Goal: Task Accomplishment & Management: Complete application form

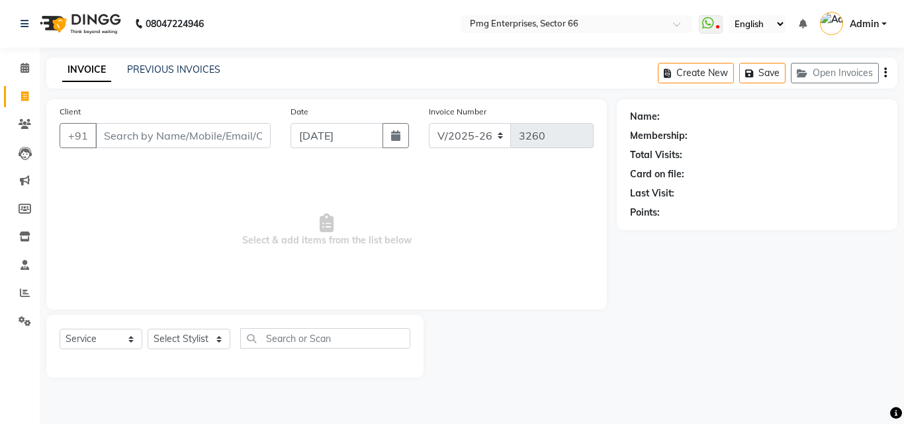
select select "889"
select select "service"
type input "0"
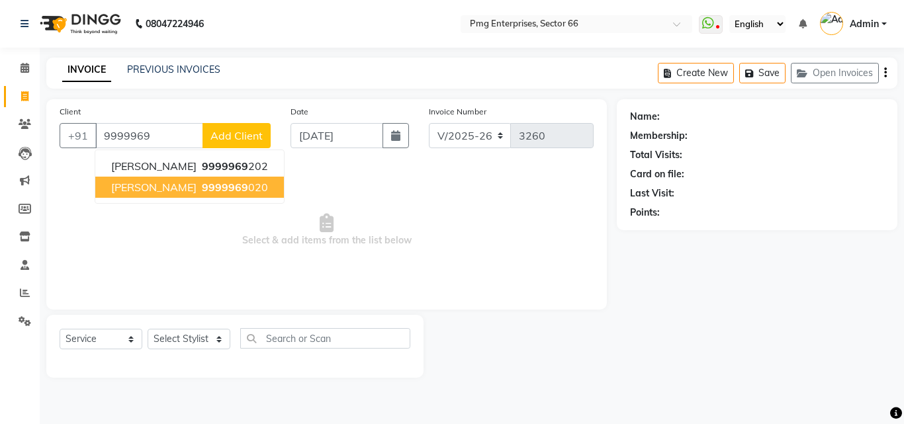
click at [202, 193] on span "9999969" at bounding box center [225, 187] width 46 height 13
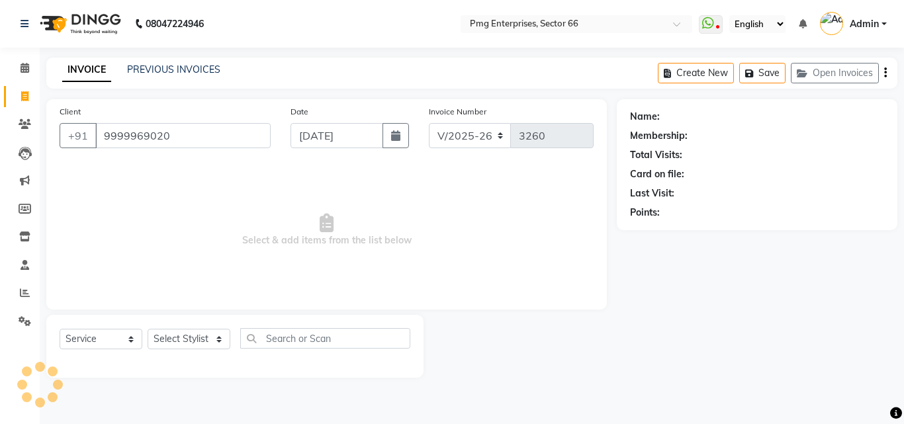
type input "9999969020"
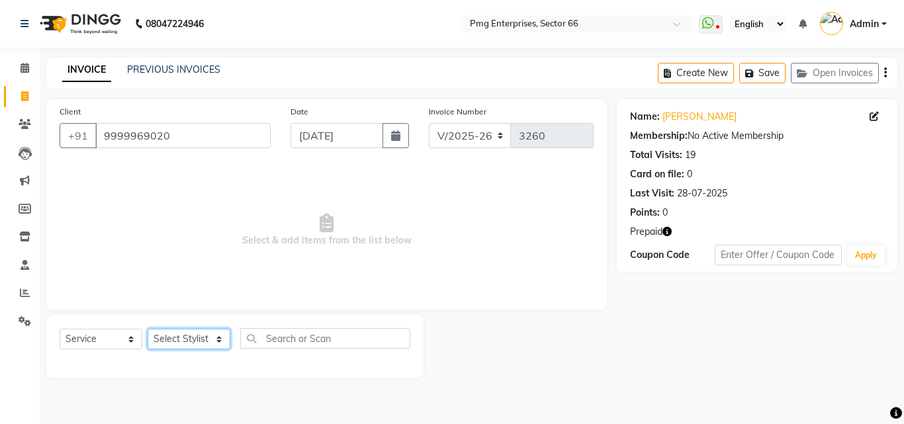
click at [181, 339] on select "Select Stylist [PERSON_NAME] Counter [PERSON_NAME] [PERSON_NAME] [PERSON_NAME] …" at bounding box center [189, 339] width 83 height 21
select select "14600"
click at [148, 329] on select "Select Stylist [PERSON_NAME] Counter [PERSON_NAME] [PERSON_NAME] [PERSON_NAME] …" at bounding box center [189, 339] width 83 height 21
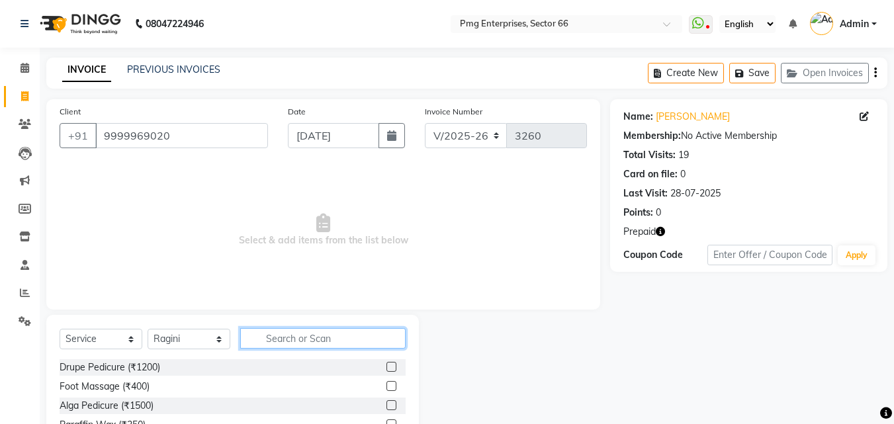
click at [270, 340] on input "text" at bounding box center [322, 338] width 165 height 21
type input "ey"
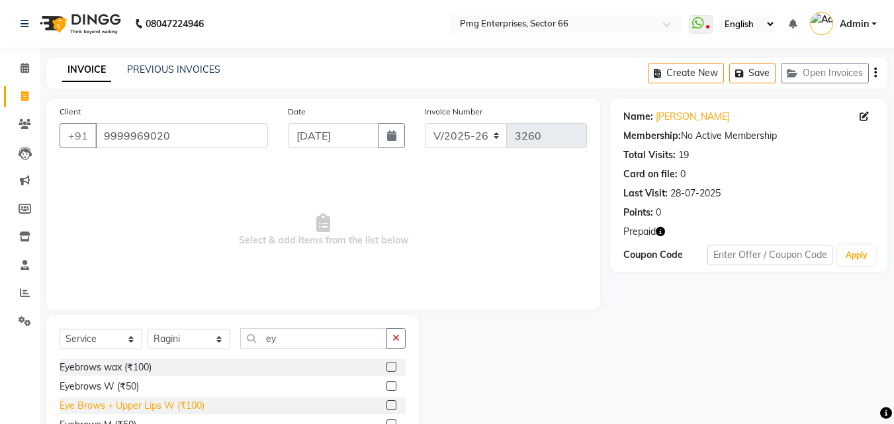
click at [188, 403] on div "Eye Brows + Upper Lips W (₹100)" at bounding box center [132, 406] width 145 height 14
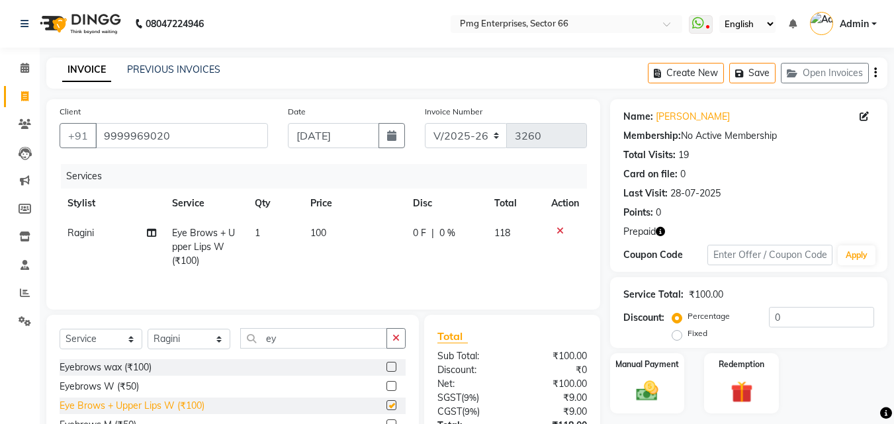
checkbox input "false"
click at [735, 382] on img at bounding box center [741, 392] width 37 height 28
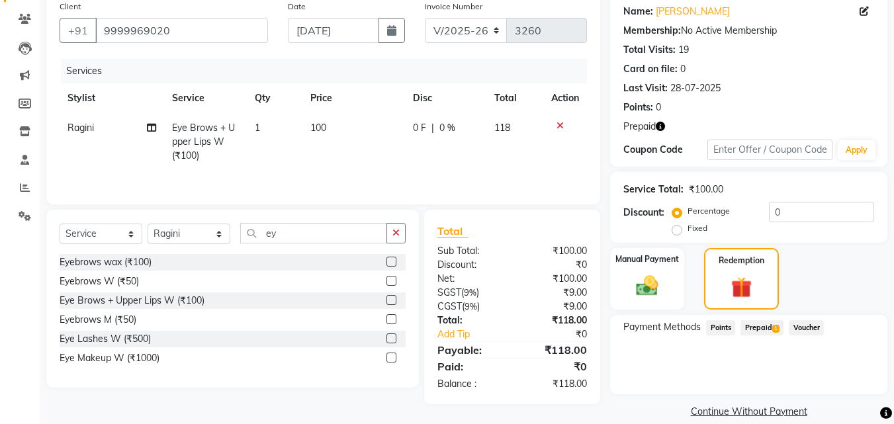
scroll to position [106, 0]
click at [765, 328] on span "Prepaid 1" at bounding box center [762, 327] width 43 height 15
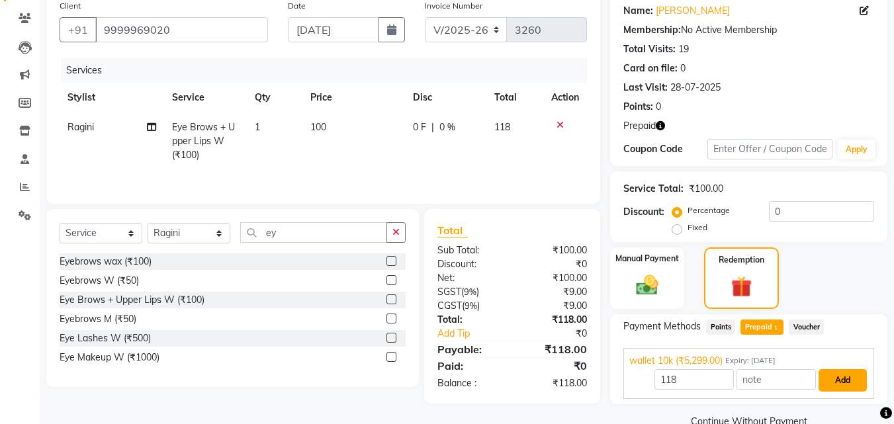
click at [846, 376] on button "Add" at bounding box center [843, 380] width 48 height 23
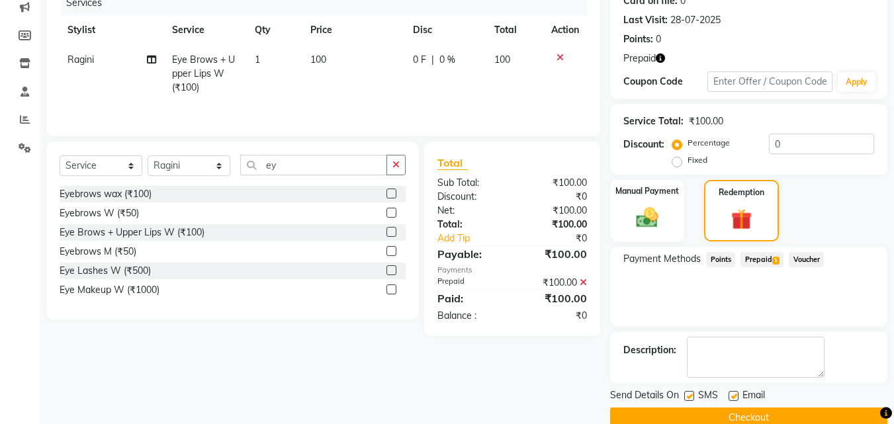
scroll to position [185, 0]
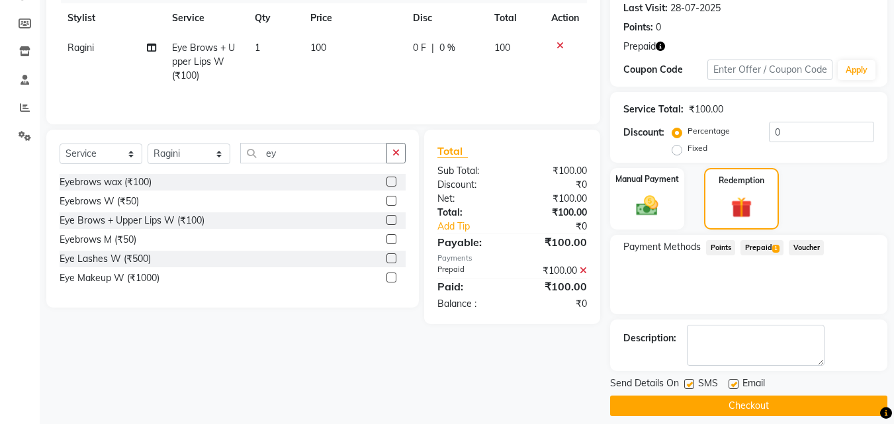
click at [861, 403] on button "Checkout" at bounding box center [748, 406] width 277 height 21
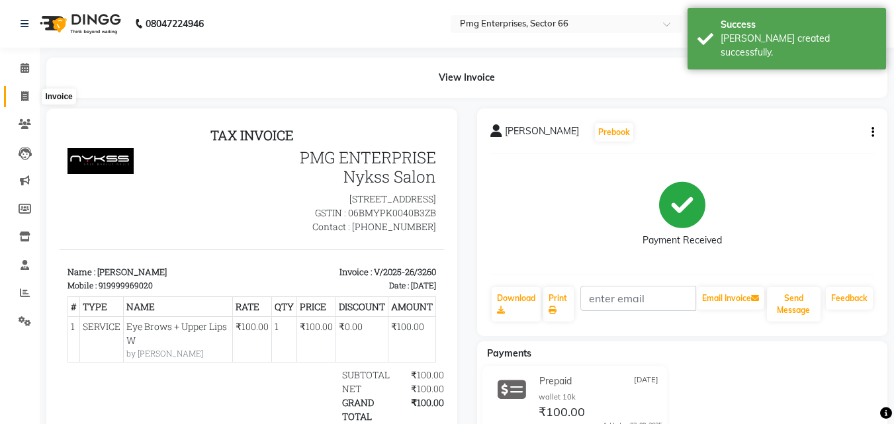
click at [24, 94] on icon at bounding box center [24, 96] width 7 height 10
select select "service"
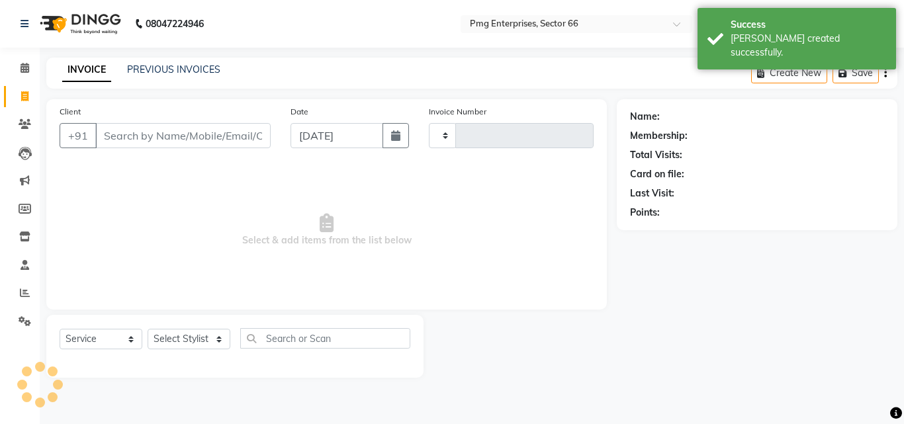
type input "3261"
select select "889"
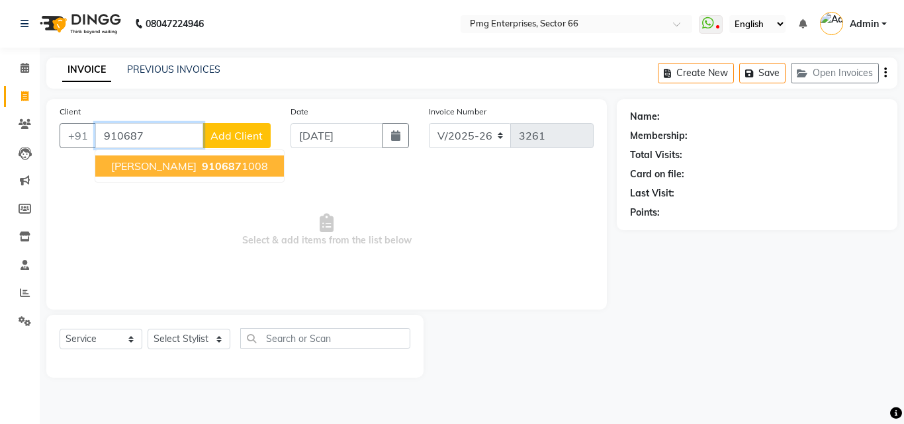
click at [202, 162] on span "910687" at bounding box center [222, 166] width 40 height 13
type input "9106871008"
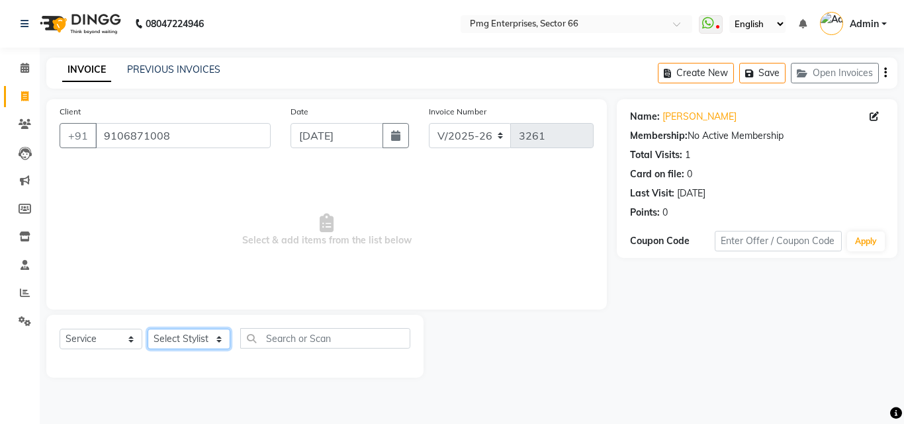
click at [201, 340] on select "Select Stylist [PERSON_NAME] Counter [PERSON_NAME] [PERSON_NAME] [PERSON_NAME] …" at bounding box center [189, 339] width 83 height 21
select select "14600"
click at [148, 329] on select "Select Stylist [PERSON_NAME] Counter [PERSON_NAME] [PERSON_NAME] [PERSON_NAME] …" at bounding box center [189, 339] width 83 height 21
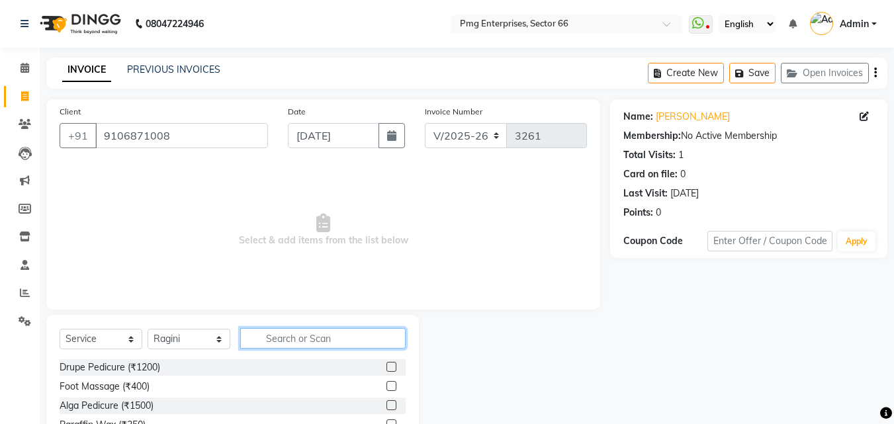
click at [291, 338] on input "text" at bounding box center [322, 338] width 165 height 21
type input "ey"
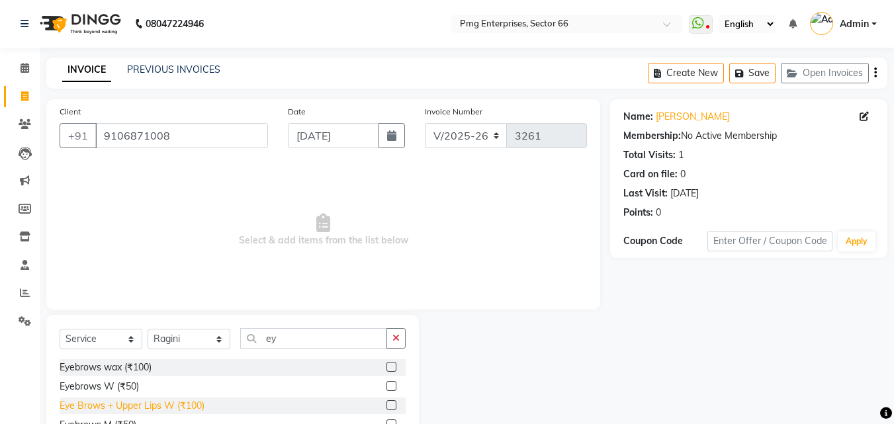
click at [189, 403] on div "Eye Brows + Upper Lips W (₹100)" at bounding box center [132, 406] width 145 height 14
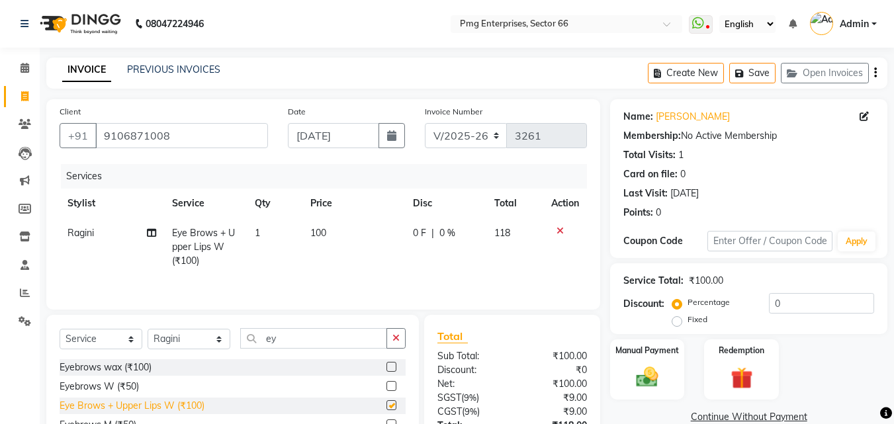
checkbox input "false"
click at [674, 371] on div "Manual Payment" at bounding box center [647, 369] width 77 height 63
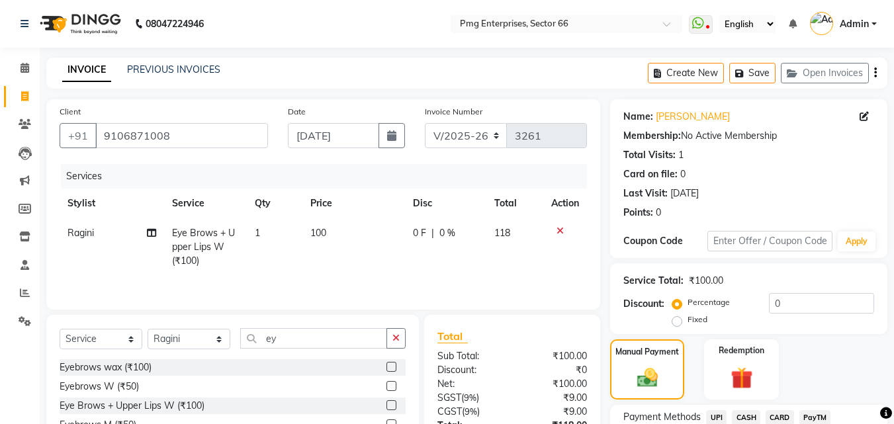
click at [714, 414] on span "UPI" at bounding box center [716, 417] width 21 height 15
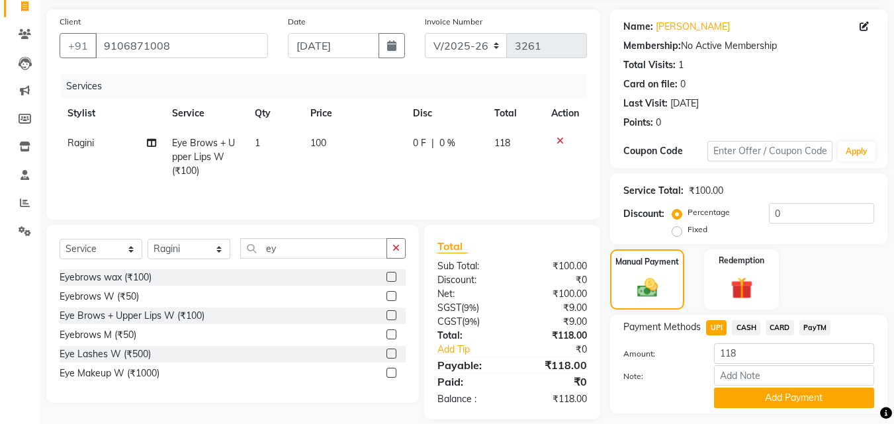
scroll to position [106, 0]
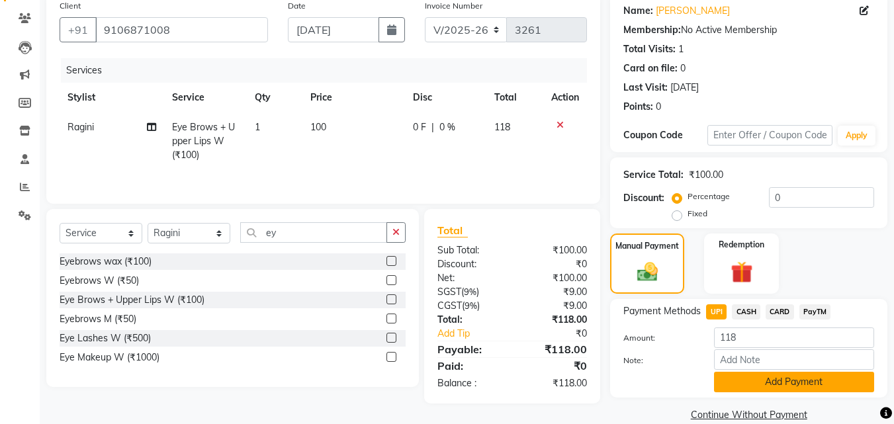
click at [823, 377] on button "Add Payment" at bounding box center [794, 382] width 160 height 21
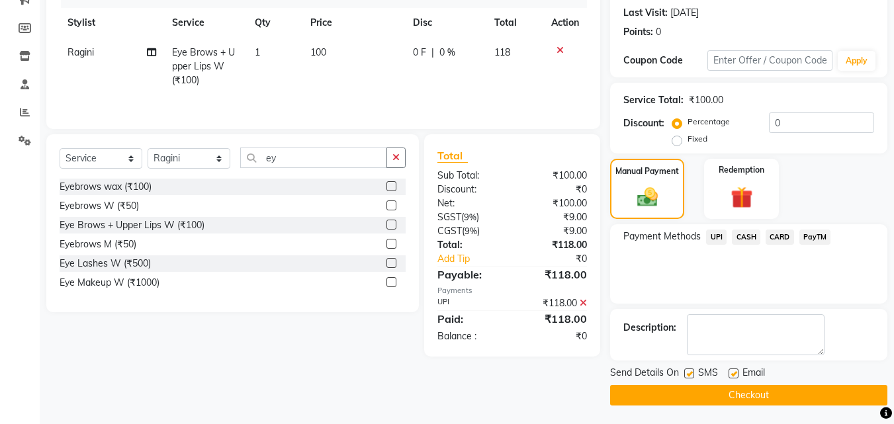
scroll to position [182, 0]
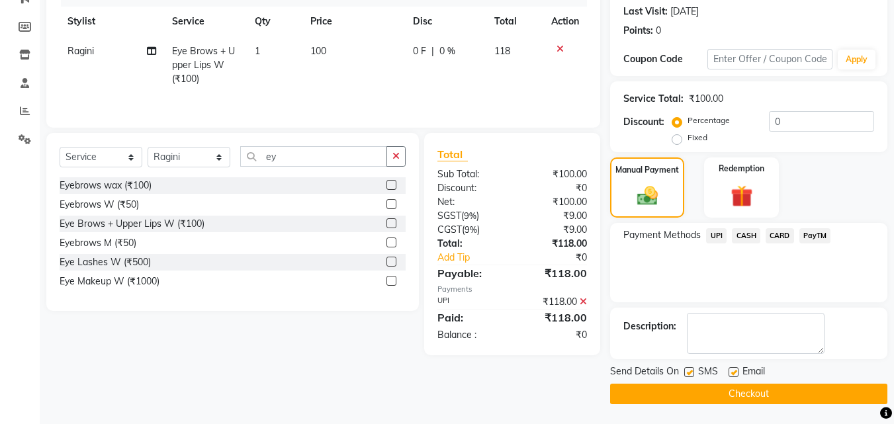
click at [843, 388] on button "Checkout" at bounding box center [748, 394] width 277 height 21
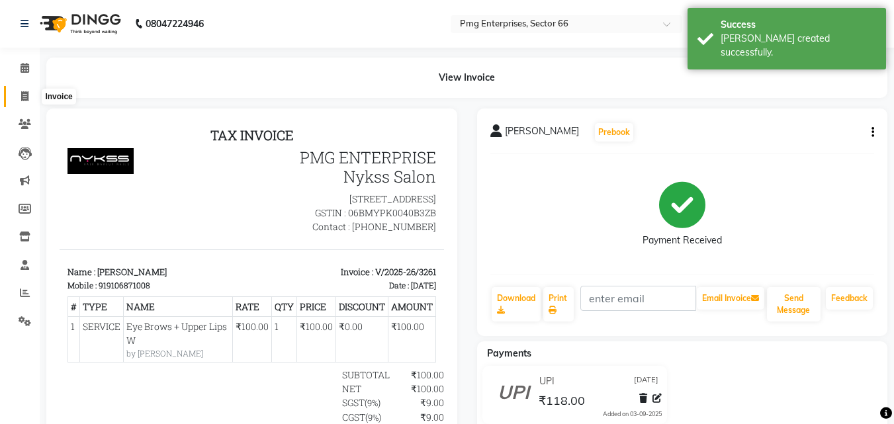
click at [28, 91] on icon at bounding box center [24, 96] width 7 height 10
select select "889"
select select "service"
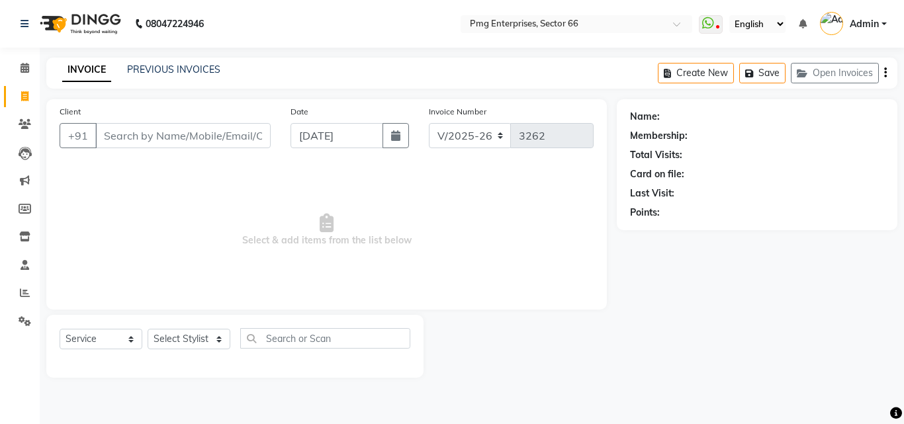
click at [176, 327] on div "Select Service Product Membership Package Voucher Prepaid Gift Card Select Styl…" at bounding box center [234, 346] width 377 height 63
click at [181, 342] on select "Select Stylist [PERSON_NAME] Counter [PERSON_NAME] [PERSON_NAME] [PERSON_NAME] …" at bounding box center [189, 339] width 83 height 21
select select "49466"
click at [148, 329] on select "Select Stylist [PERSON_NAME] Counter [PERSON_NAME] [PERSON_NAME] [PERSON_NAME] …" at bounding box center [189, 339] width 83 height 21
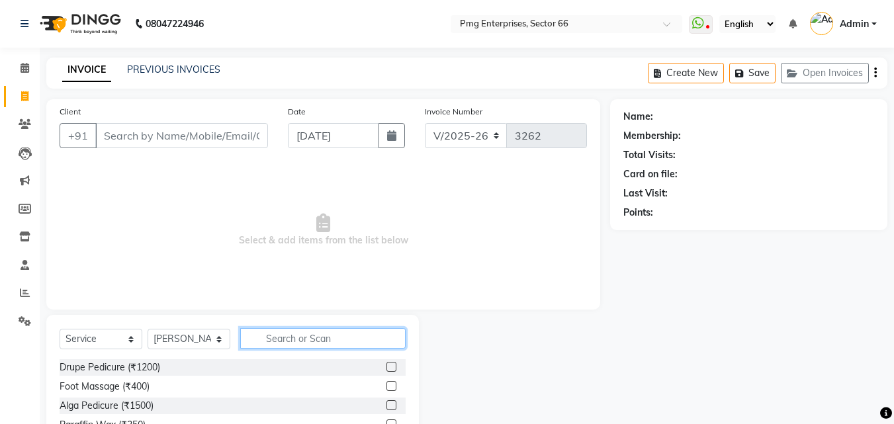
click at [285, 342] on input "text" at bounding box center [322, 338] width 165 height 21
type input "hair"
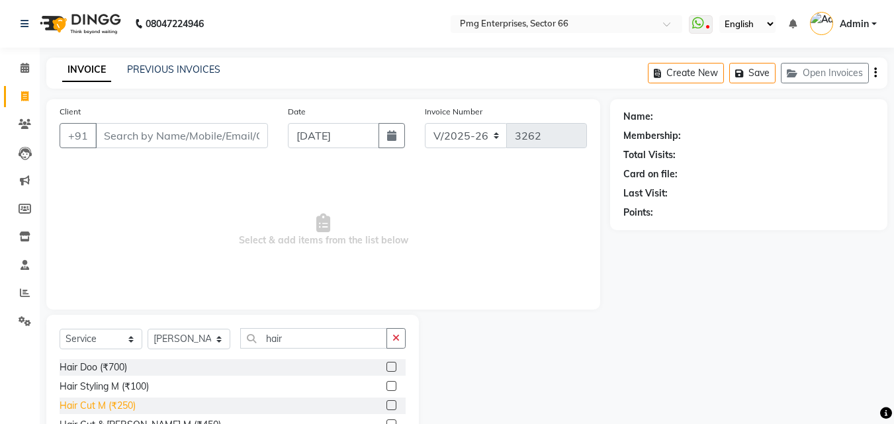
click at [127, 403] on div "Hair Cut M (₹250)" at bounding box center [98, 406] width 76 height 14
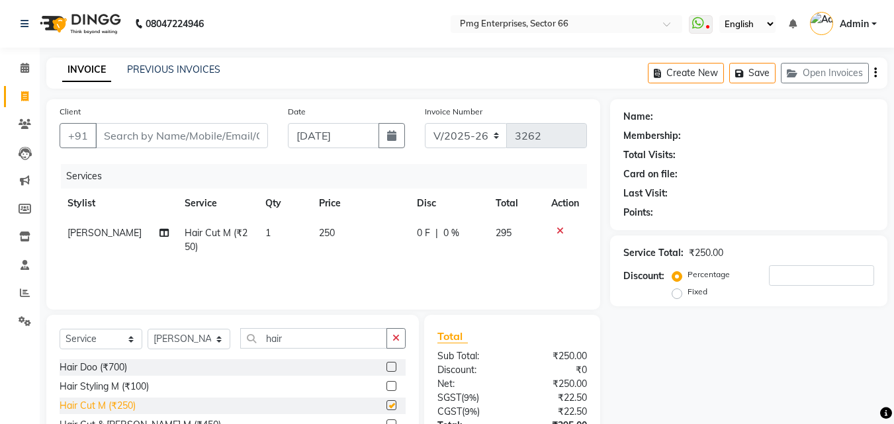
checkbox input "false"
click at [184, 132] on input "Client" at bounding box center [181, 135] width 173 height 25
type input "7"
type input "0"
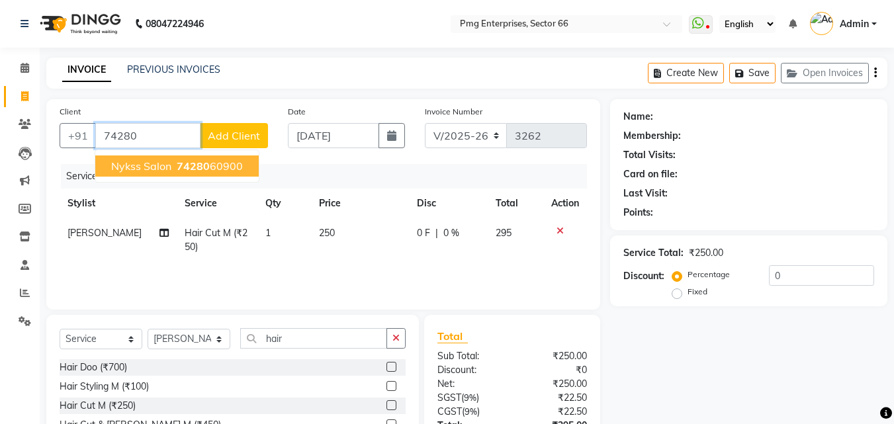
click at [185, 169] on span "74280" at bounding box center [193, 166] width 33 height 13
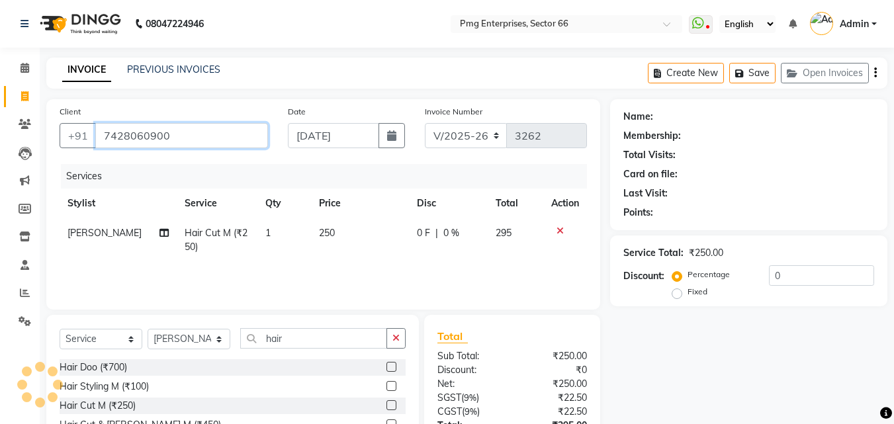
type input "7428060900"
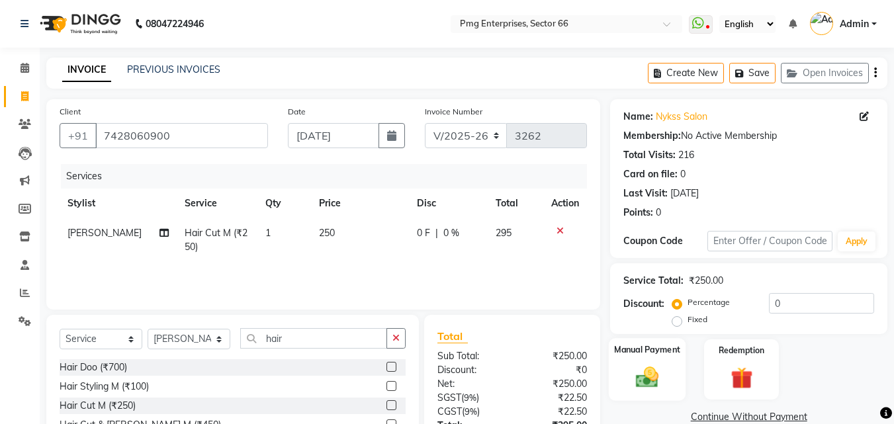
click at [659, 381] on img at bounding box center [647, 377] width 37 height 26
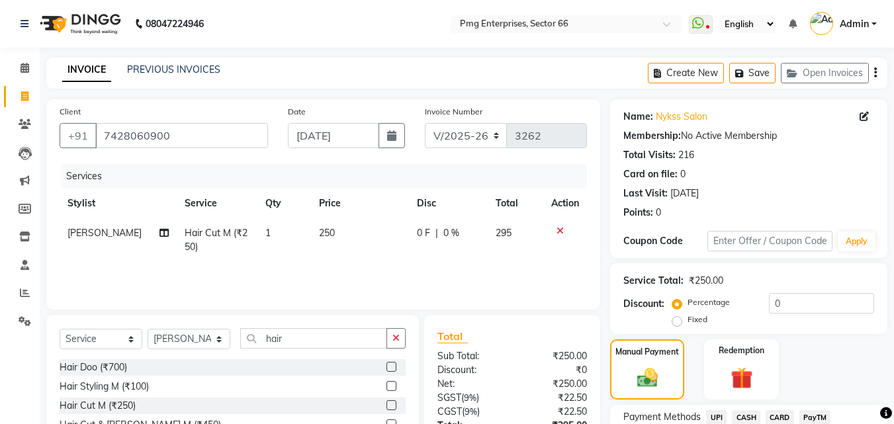
click at [717, 417] on span "UPI" at bounding box center [716, 417] width 21 height 15
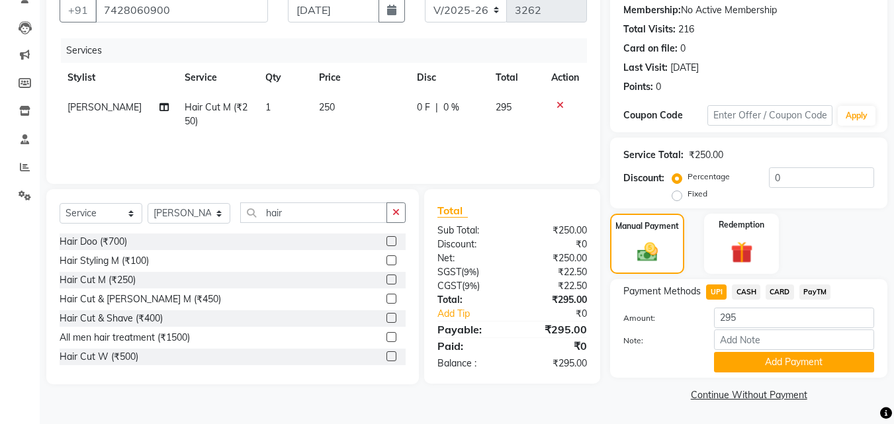
scroll to position [126, 0]
click at [855, 352] on button "Add Payment" at bounding box center [794, 362] width 160 height 21
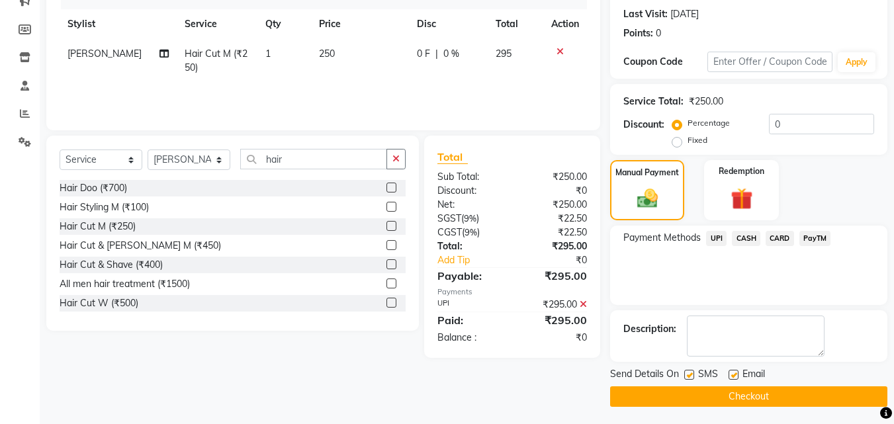
scroll to position [182, 0]
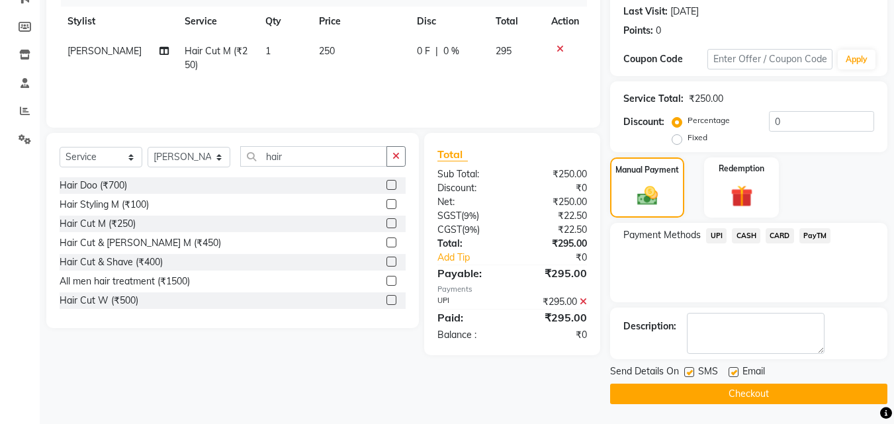
click at [861, 387] on button "Checkout" at bounding box center [748, 394] width 277 height 21
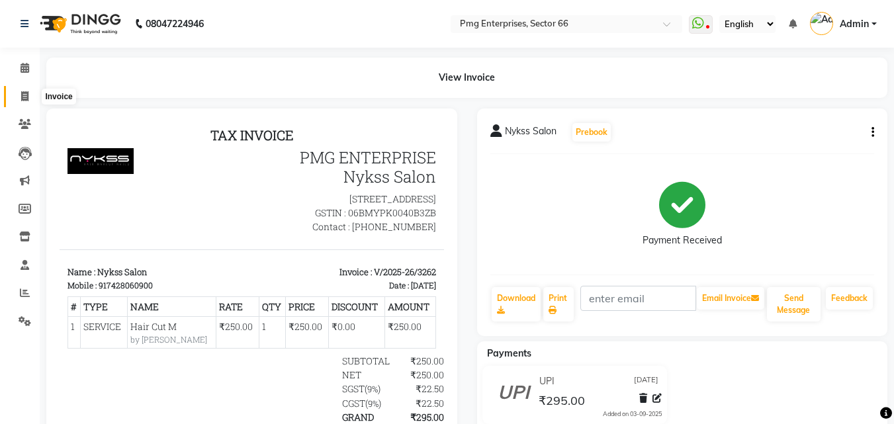
click at [24, 99] on icon at bounding box center [24, 96] width 7 height 10
select select "service"
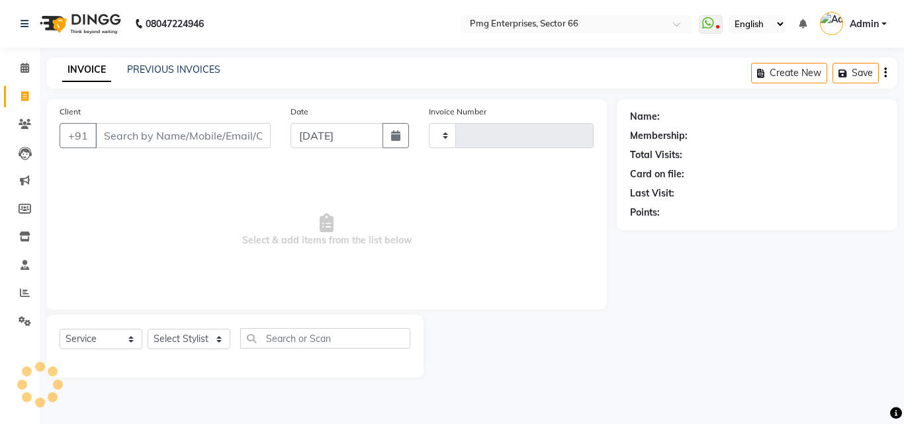
type input "3263"
select select "889"
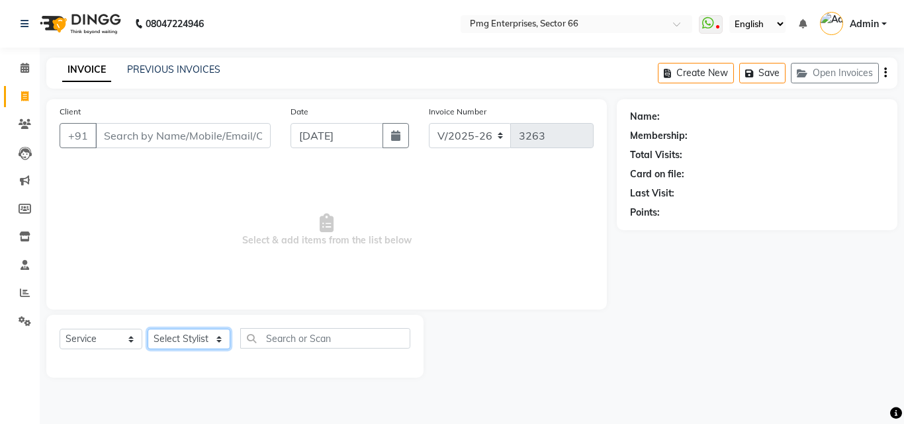
click at [171, 337] on select "Select Stylist [PERSON_NAME] Counter [PERSON_NAME] [PERSON_NAME] [PERSON_NAME] …" at bounding box center [189, 339] width 83 height 21
select select "14600"
click at [148, 329] on select "Select Stylist [PERSON_NAME] Counter [PERSON_NAME] [PERSON_NAME] [PERSON_NAME] …" at bounding box center [189, 339] width 83 height 21
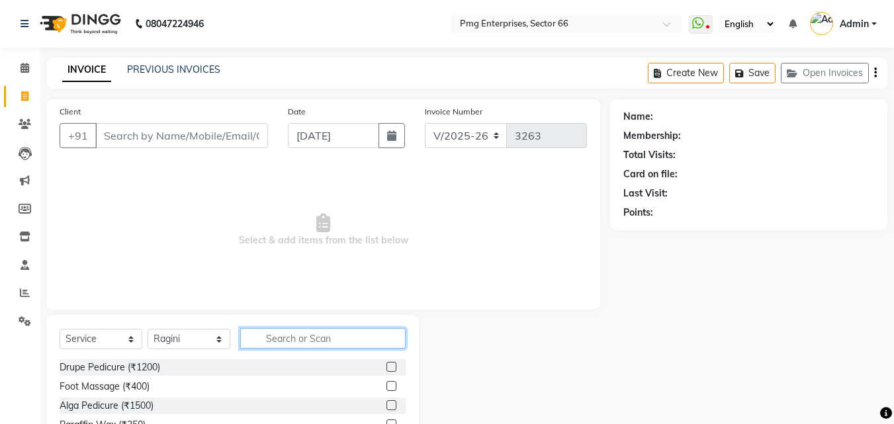
click at [283, 343] on input "text" at bounding box center [322, 338] width 165 height 21
type input "ey"
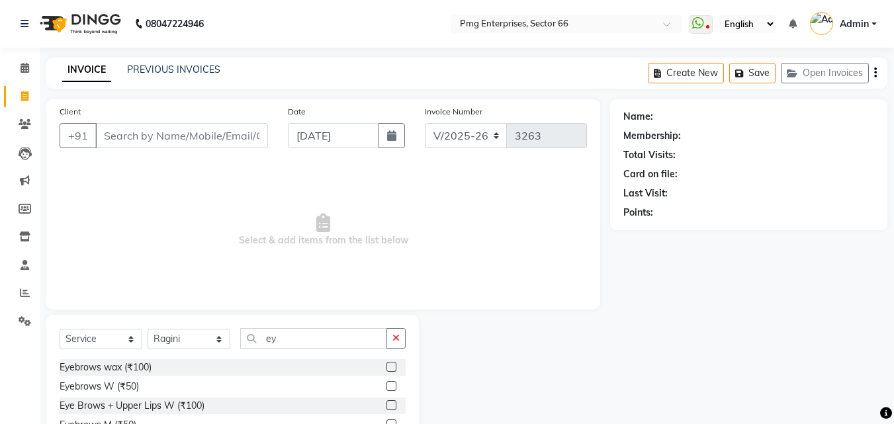
click at [223, 407] on div "Eye Brows + Upper Lips W (₹100)" at bounding box center [233, 406] width 346 height 17
click at [190, 404] on div "Eye Brows + Upper Lips W (₹100)" at bounding box center [132, 406] width 145 height 14
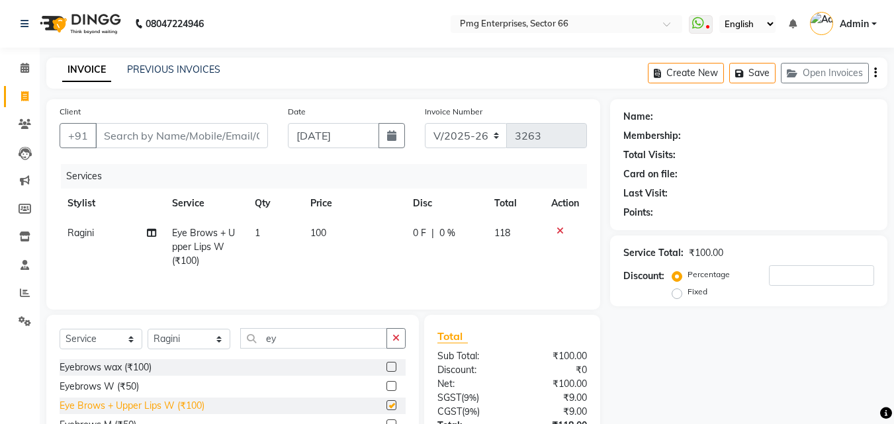
checkbox input "false"
click at [357, 229] on td "100" at bounding box center [354, 247] width 103 height 58
select select "14600"
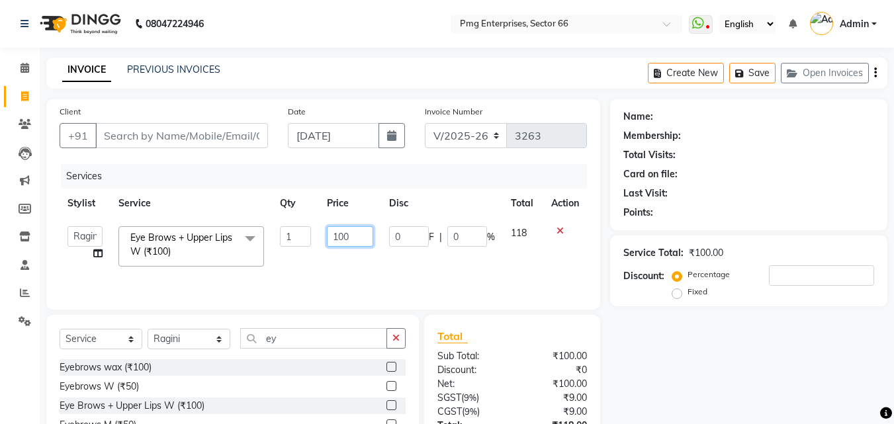
click at [357, 229] on input "100" at bounding box center [350, 236] width 46 height 21
type input "130"
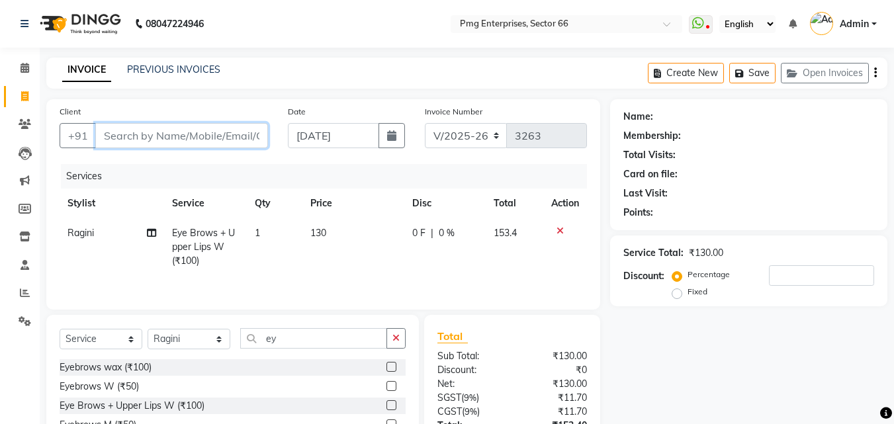
click at [254, 134] on input "Client" at bounding box center [181, 135] width 173 height 25
type input "9"
type input "0"
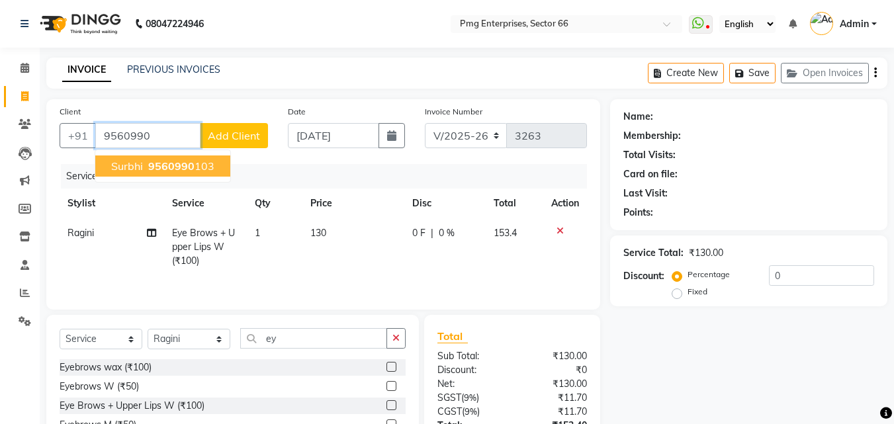
click at [164, 167] on span "9560990" at bounding box center [171, 166] width 46 height 13
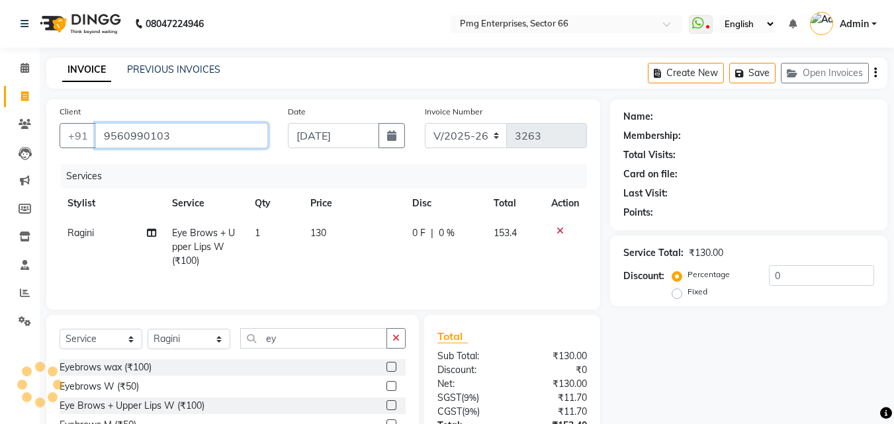
type input "9560990103"
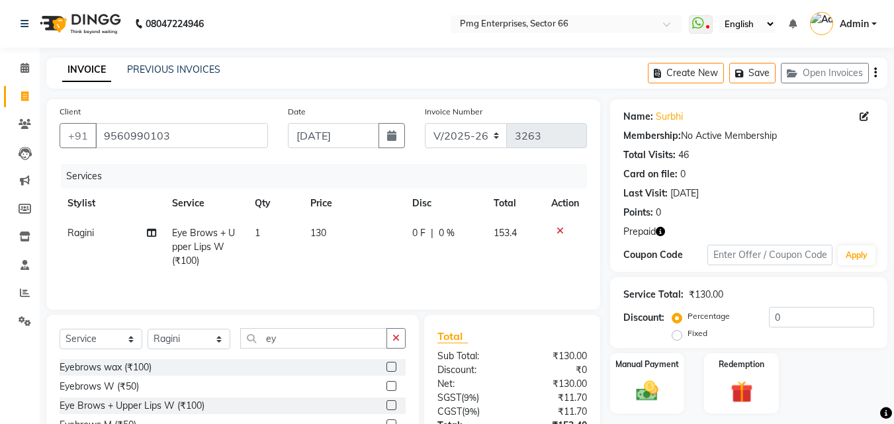
click at [661, 232] on icon "button" at bounding box center [660, 231] width 9 height 9
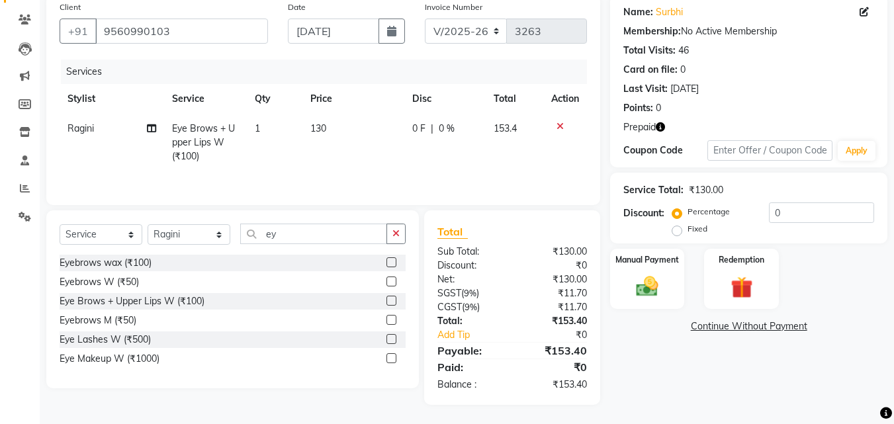
scroll to position [105, 0]
click at [733, 272] on div "Redemption" at bounding box center [741, 278] width 77 height 63
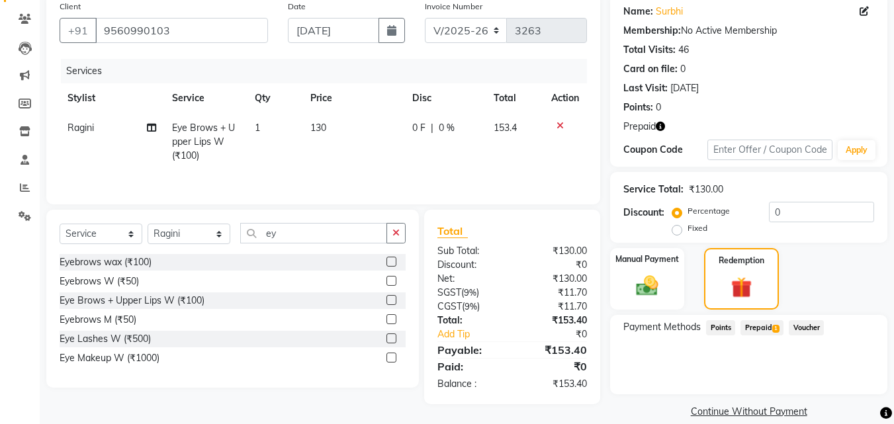
click at [764, 332] on span "Prepaid 1" at bounding box center [762, 327] width 43 height 15
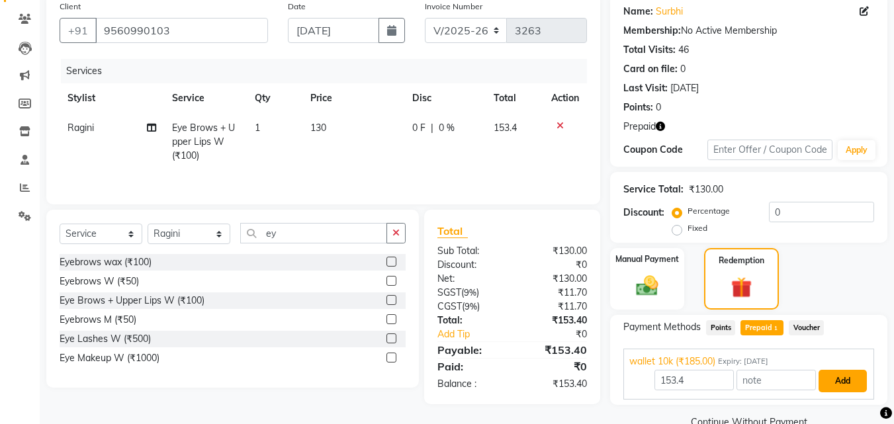
click at [847, 383] on button "Add" at bounding box center [843, 381] width 48 height 23
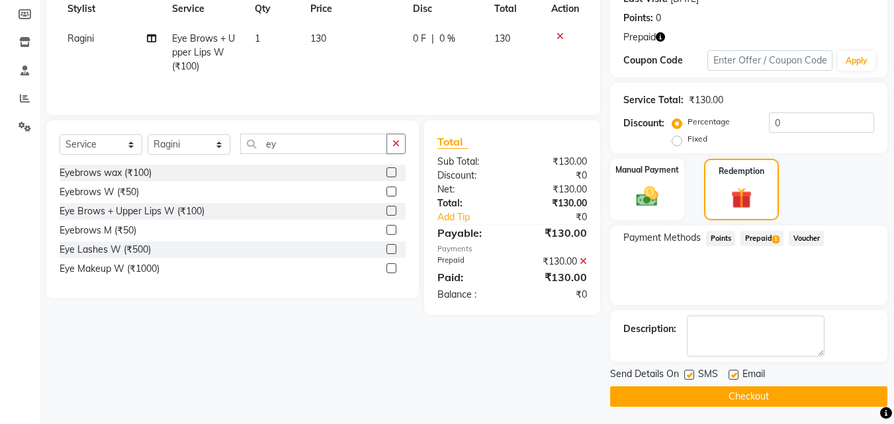
scroll to position [197, 0]
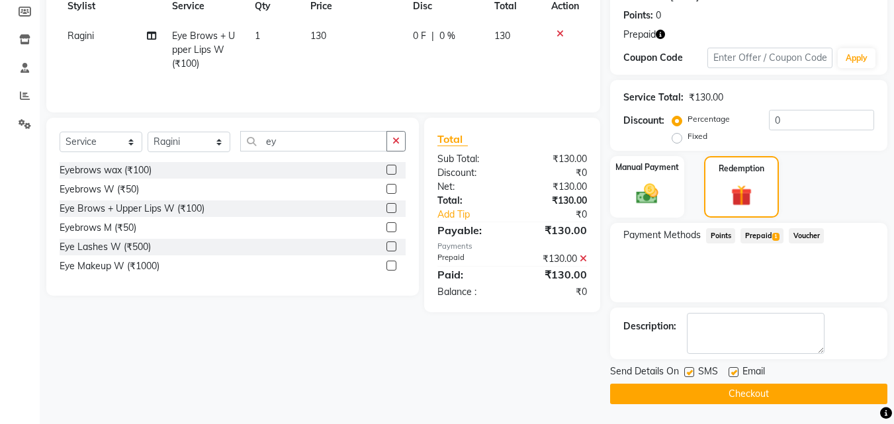
click at [834, 392] on button "Checkout" at bounding box center [748, 394] width 277 height 21
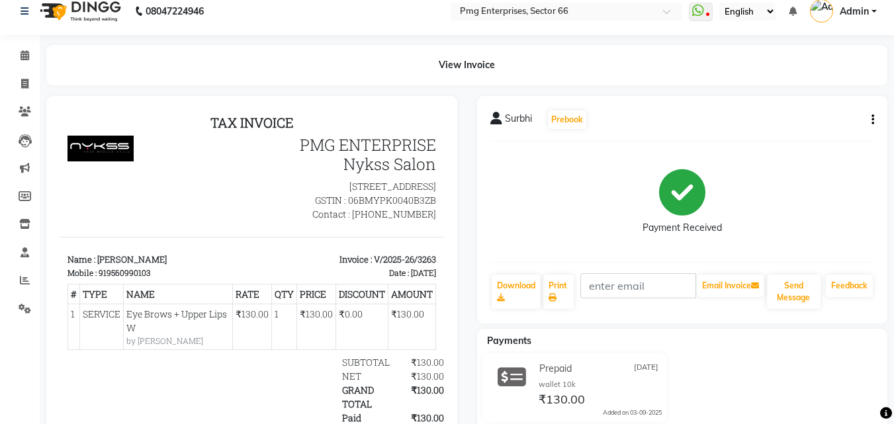
scroll to position [10, 0]
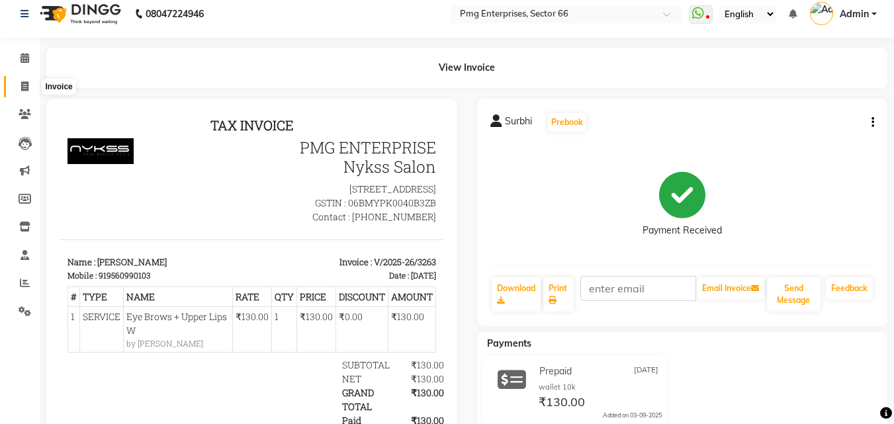
click at [30, 85] on span at bounding box center [24, 86] width 23 height 15
select select "service"
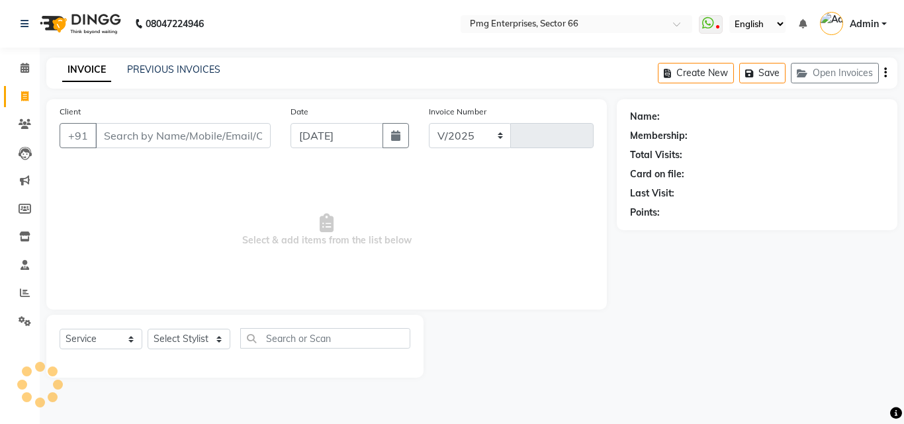
select select "889"
type input "3264"
click at [199, 338] on select "Select Stylist [PERSON_NAME] Counter [PERSON_NAME] [PERSON_NAME] [PERSON_NAME] …" at bounding box center [189, 339] width 83 height 21
select select "78814"
click at [148, 329] on select "Select Stylist [PERSON_NAME] Counter [PERSON_NAME] [PERSON_NAME] [PERSON_NAME] …" at bounding box center [189, 339] width 83 height 21
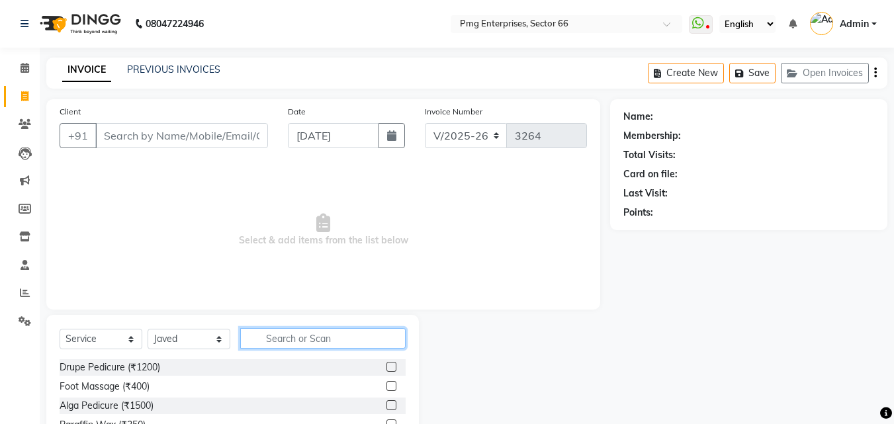
click at [304, 342] on input "text" at bounding box center [322, 338] width 165 height 21
type input "hair"
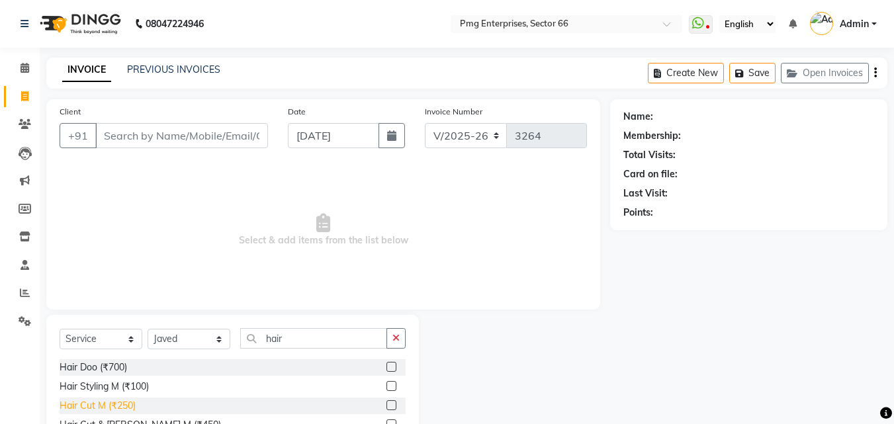
click at [124, 399] on div "Hair Cut M (₹250)" at bounding box center [98, 406] width 76 height 14
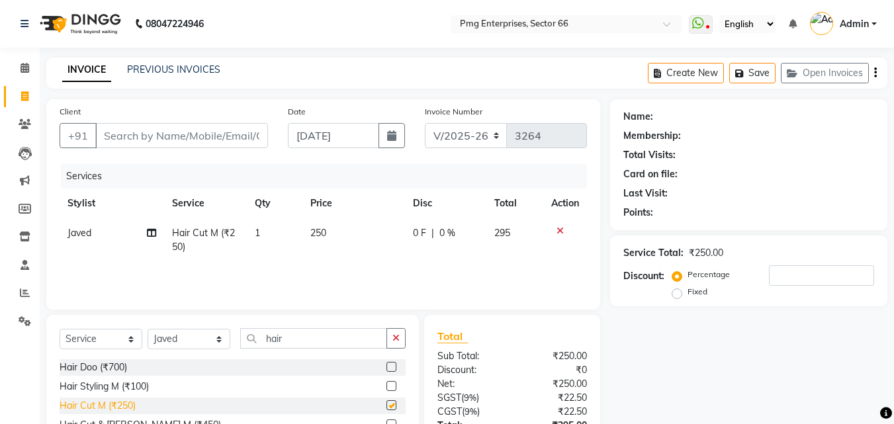
checkbox input "false"
click at [138, 145] on input "Client" at bounding box center [181, 135] width 173 height 25
type input "9"
type input "0"
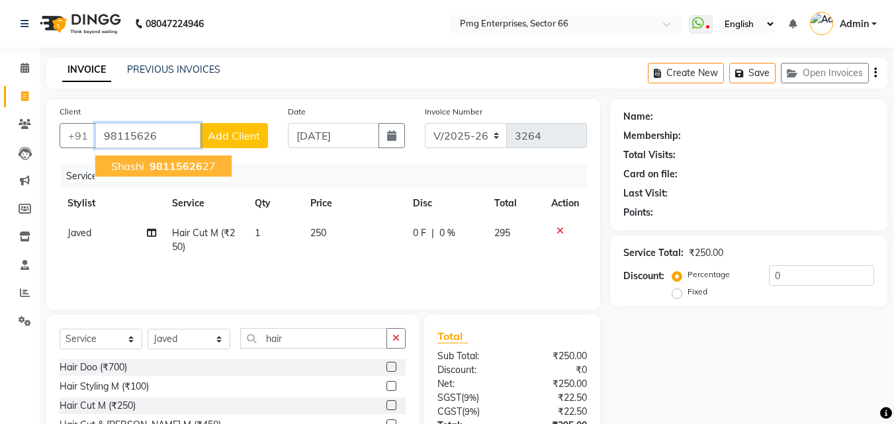
click at [135, 162] on span "shashi" at bounding box center [127, 166] width 33 height 13
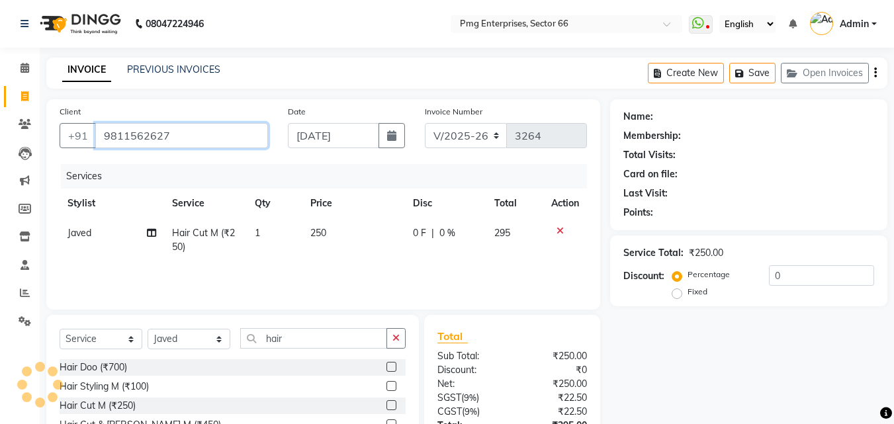
type input "9811562627"
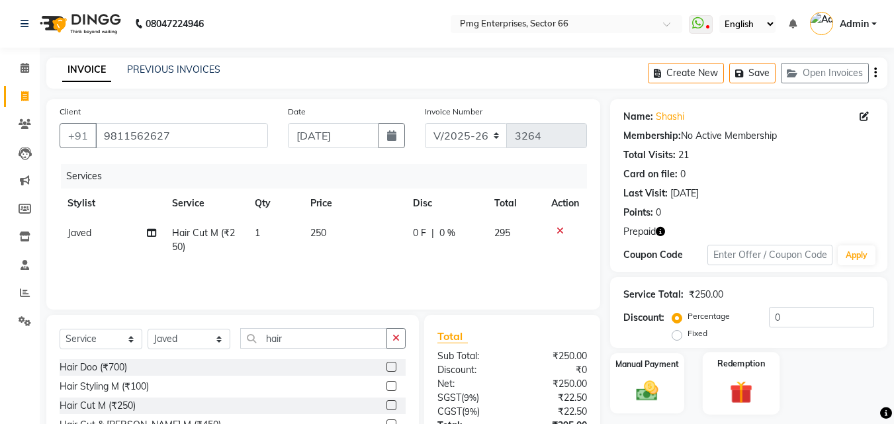
click at [749, 394] on img at bounding box center [741, 392] width 37 height 28
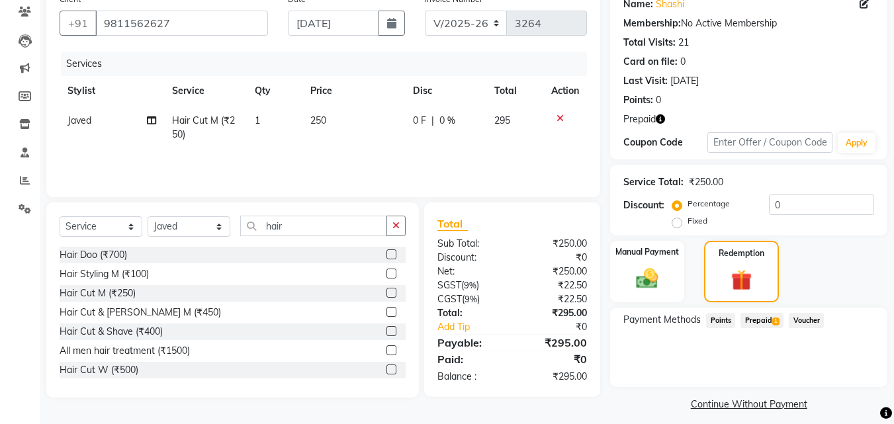
scroll to position [122, 0]
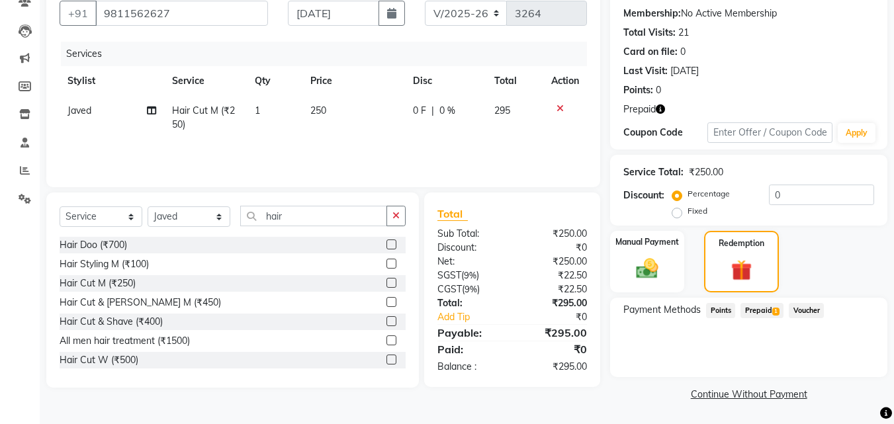
click at [770, 312] on span "Prepaid 1" at bounding box center [762, 310] width 43 height 15
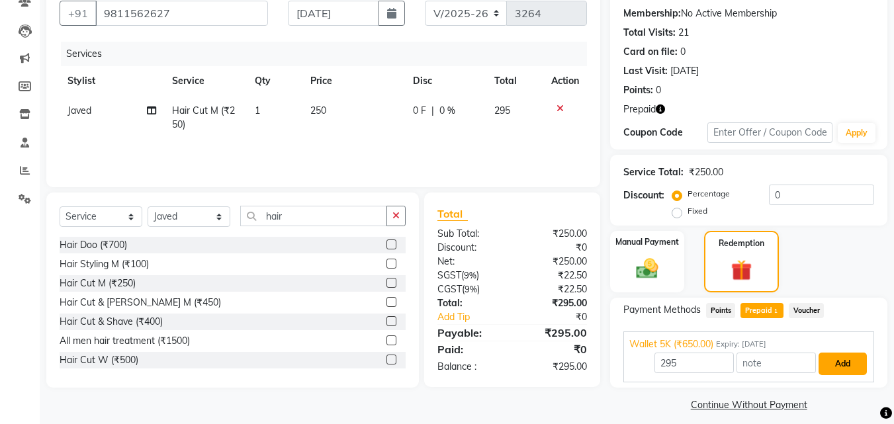
click at [851, 365] on button "Add" at bounding box center [843, 364] width 48 height 23
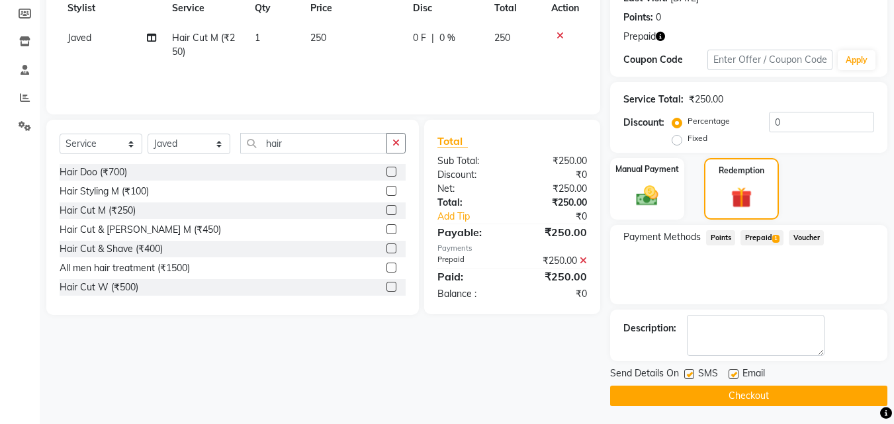
scroll to position [197, 0]
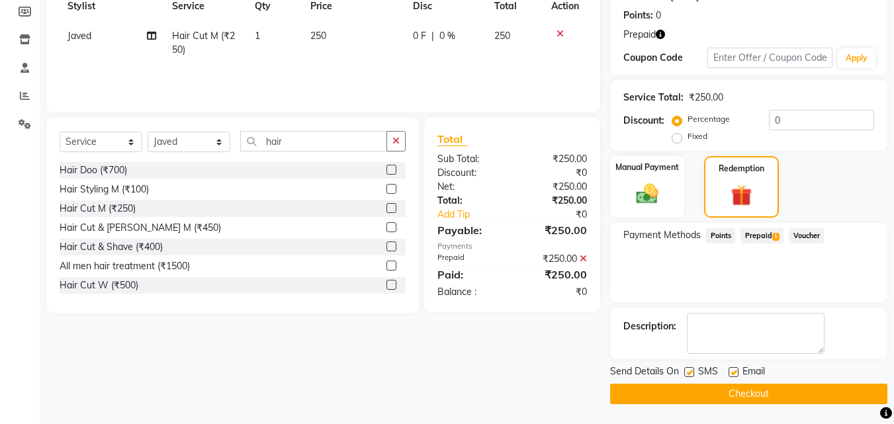
click at [856, 389] on button "Checkout" at bounding box center [748, 394] width 277 height 21
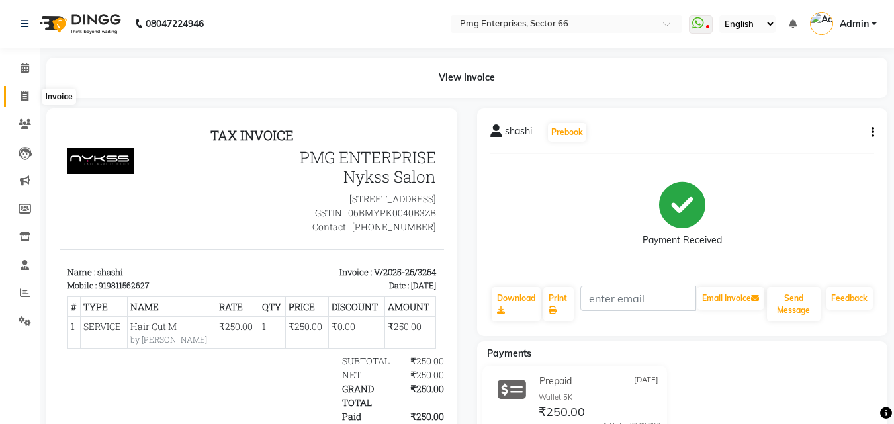
click at [28, 97] on icon at bounding box center [24, 96] width 7 height 10
select select "service"
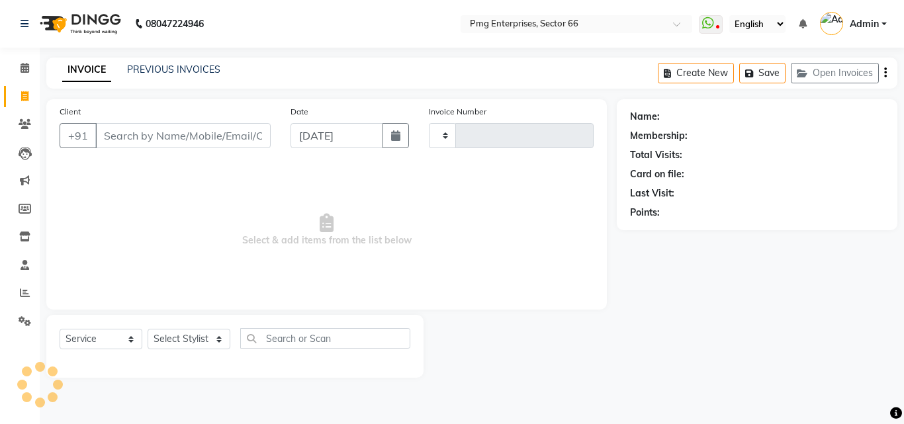
type input "3265"
select select "889"
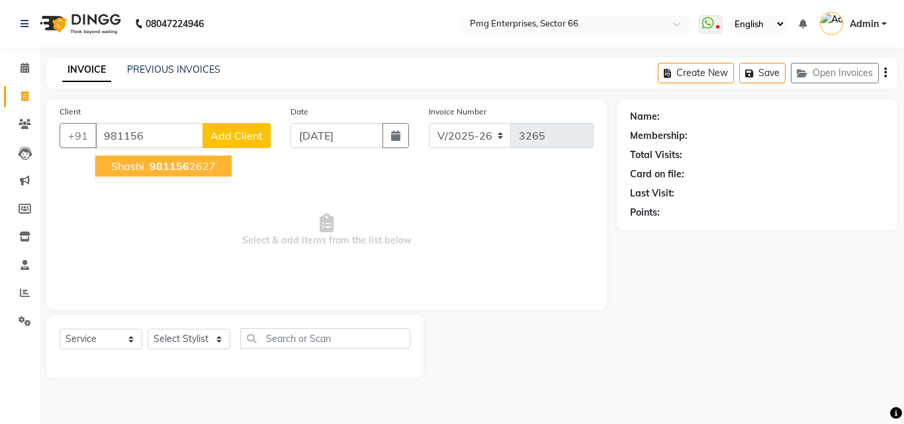
click at [144, 127] on input "981156" at bounding box center [149, 135] width 108 height 25
click at [162, 167] on span "981156" at bounding box center [170, 166] width 40 height 13
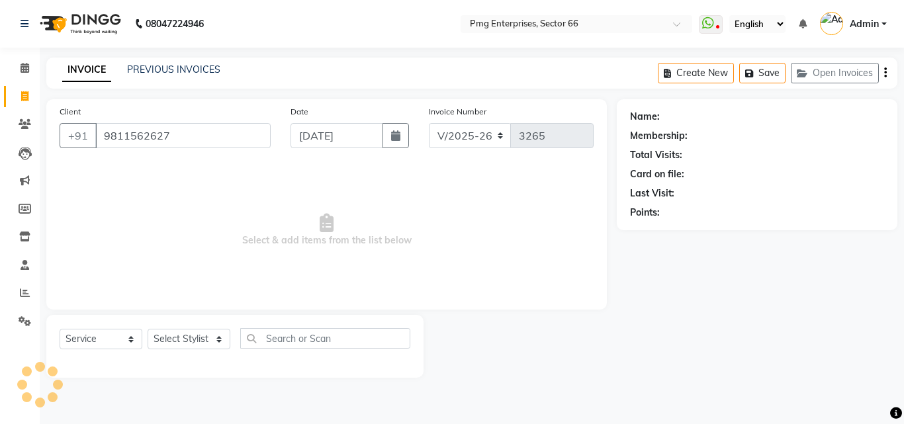
type input "9811562627"
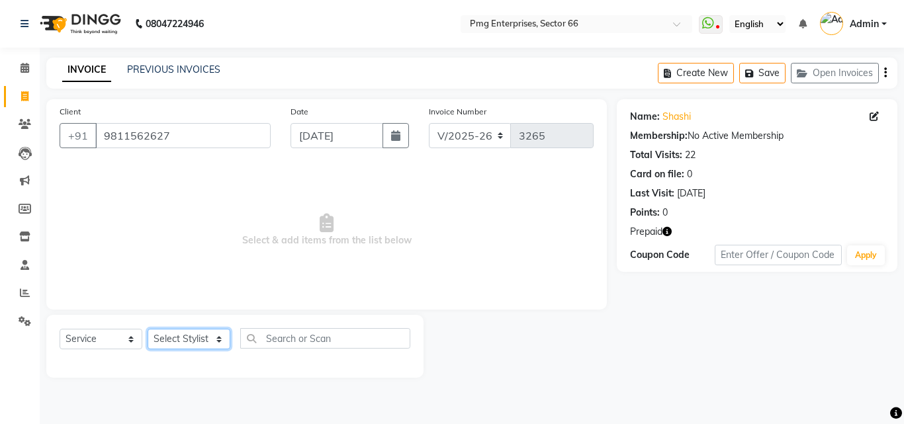
click at [172, 343] on select "Select Stylist [PERSON_NAME] Counter [PERSON_NAME] [PERSON_NAME] [PERSON_NAME] …" at bounding box center [189, 339] width 83 height 21
select select "14600"
click at [148, 329] on select "Select Stylist [PERSON_NAME] Counter [PERSON_NAME] [PERSON_NAME] [PERSON_NAME] …" at bounding box center [189, 339] width 83 height 21
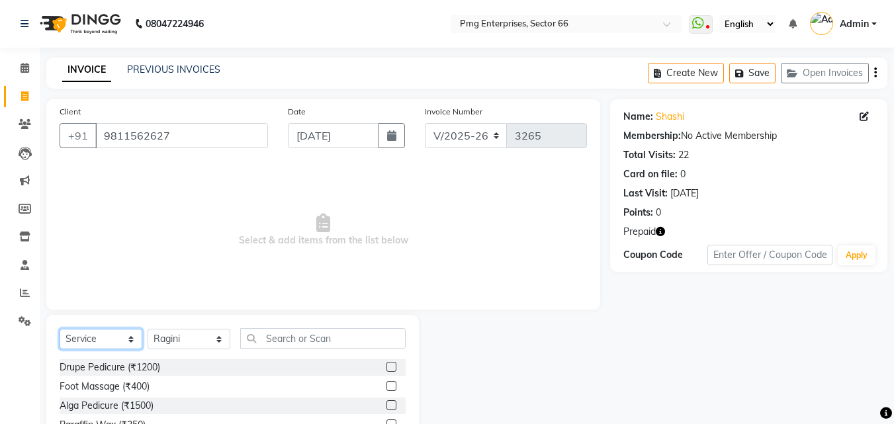
click at [100, 340] on select "Select Service Product Membership Package Voucher Prepaid Gift Card" at bounding box center [101, 339] width 83 height 21
select select "P"
click at [60, 329] on select "Select Service Product Membership Package Voucher Prepaid Gift Card" at bounding box center [101, 339] width 83 height 21
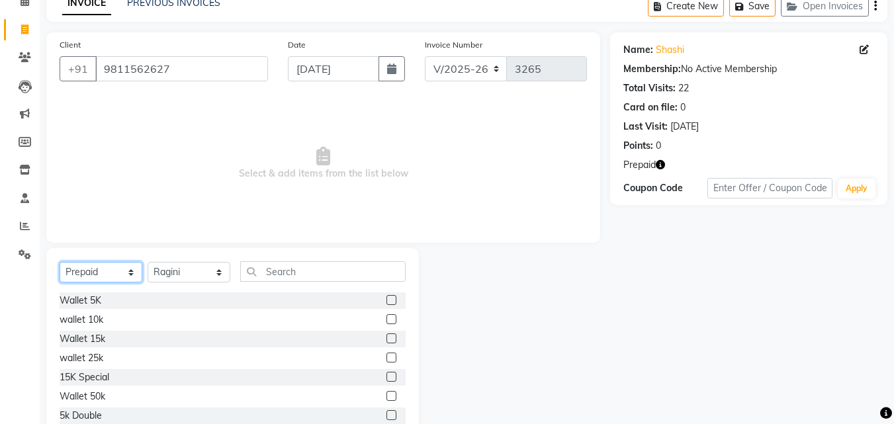
scroll to position [79, 0]
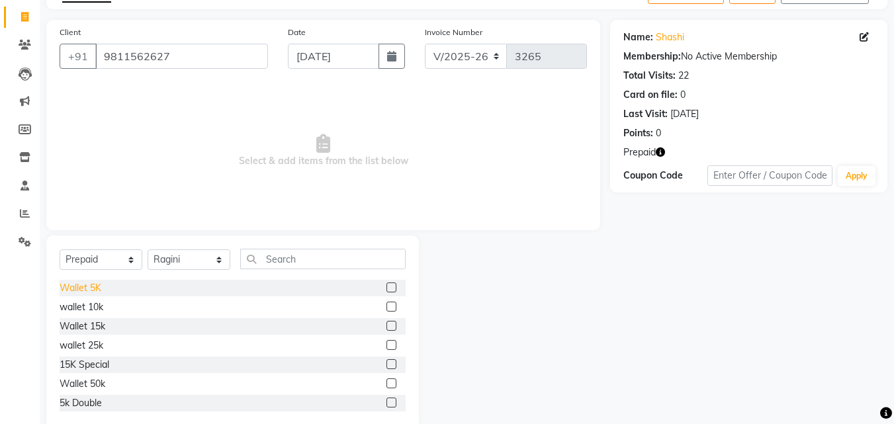
click at [72, 290] on div "Wallet 5K" at bounding box center [81, 288] width 42 height 14
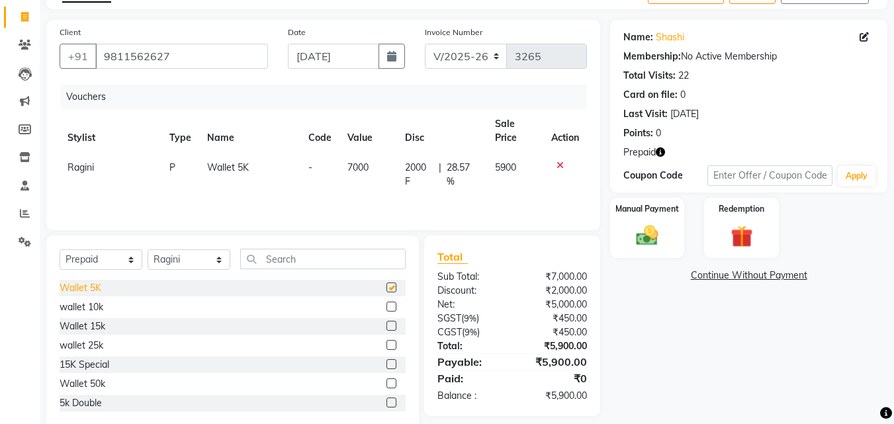
checkbox input "false"
click at [644, 234] on img at bounding box center [647, 236] width 37 height 26
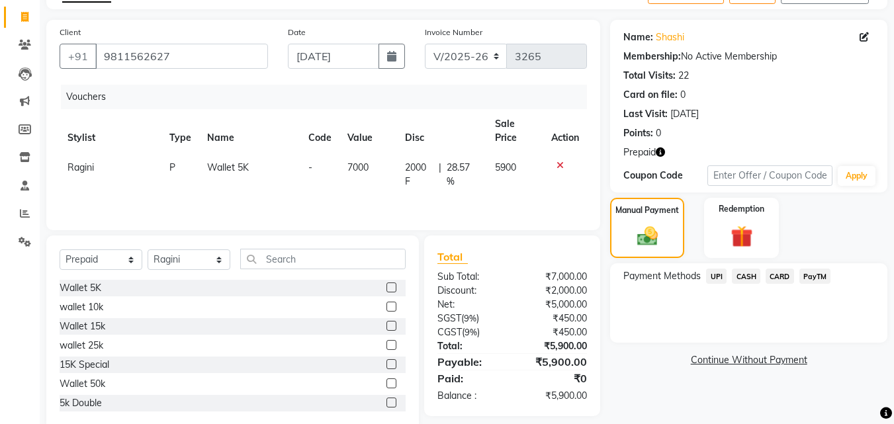
click at [744, 275] on span "CASH" at bounding box center [746, 276] width 28 height 15
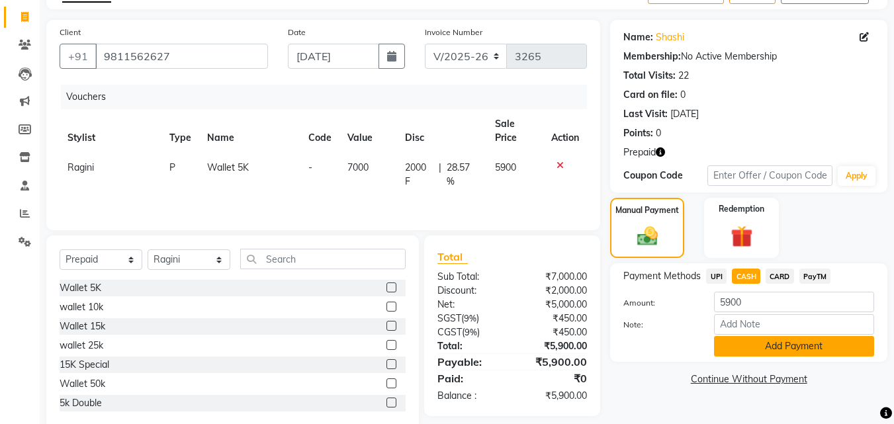
click at [790, 344] on button "Add Payment" at bounding box center [794, 346] width 160 height 21
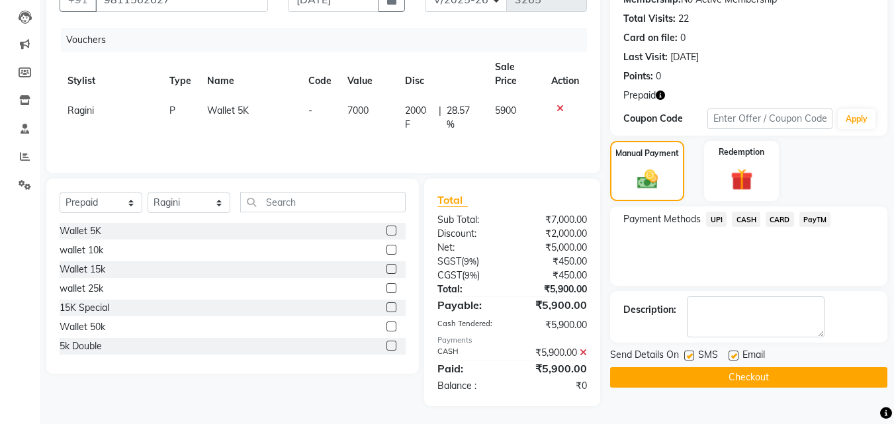
scroll to position [138, 0]
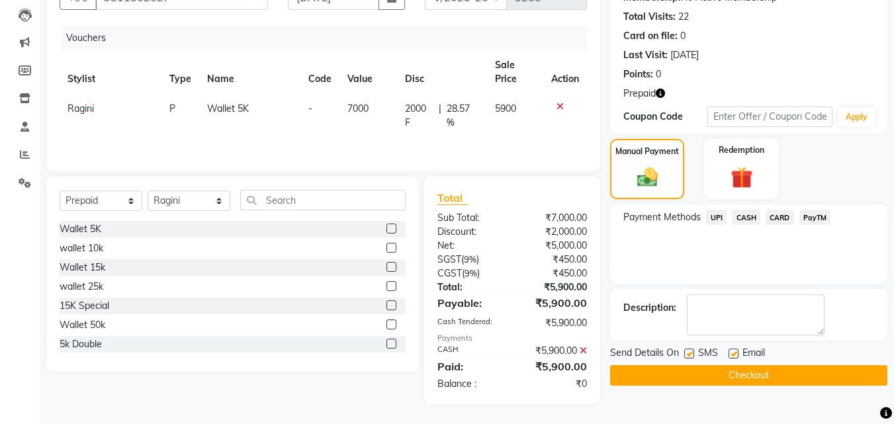
click at [833, 373] on button "Checkout" at bounding box center [748, 375] width 277 height 21
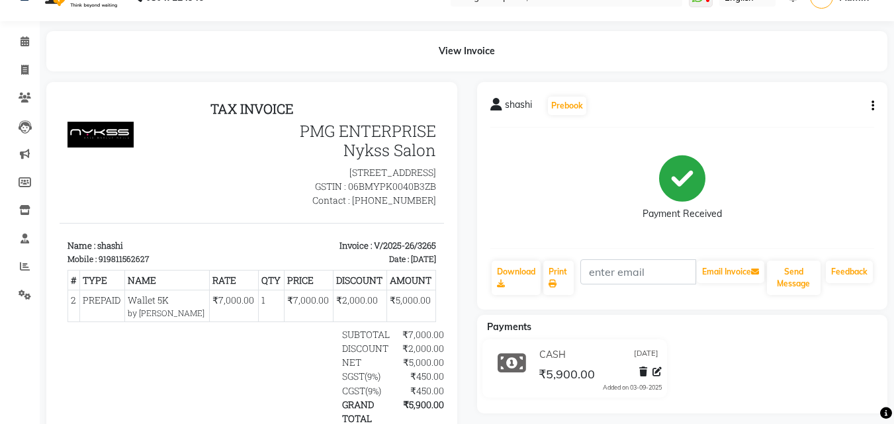
scroll to position [26, 0]
click at [24, 66] on icon at bounding box center [24, 71] width 7 height 10
select select "889"
select select "service"
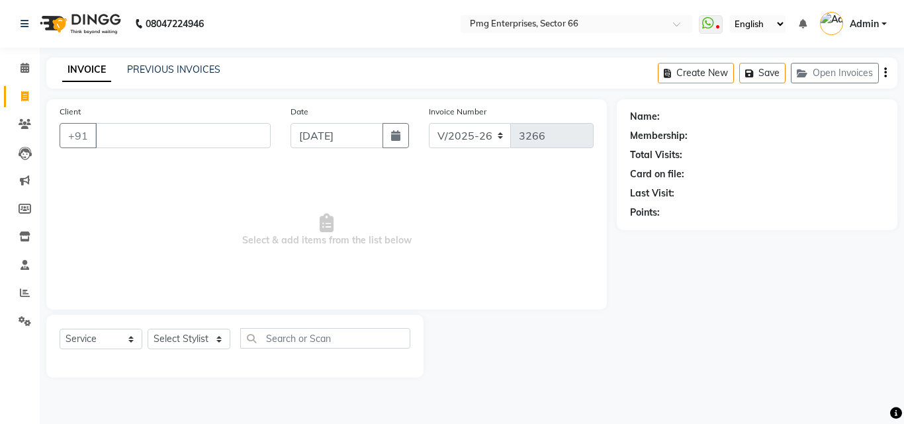
click at [135, 131] on input "Client" at bounding box center [182, 135] width 175 height 25
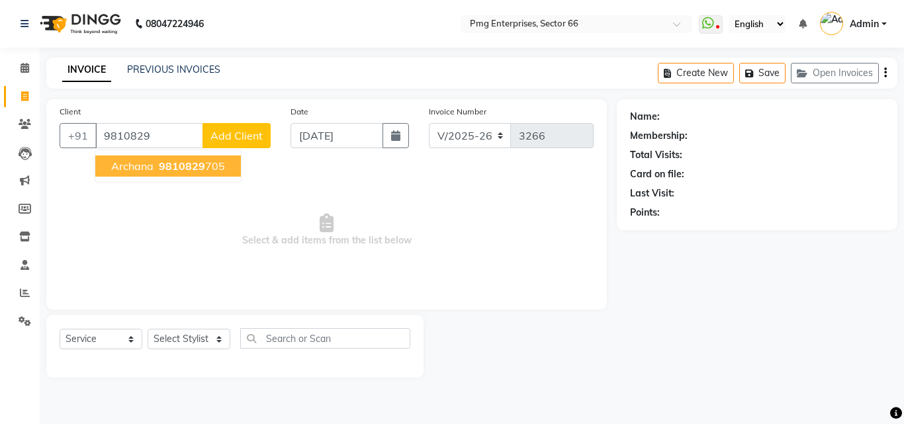
click at [137, 165] on span "Archana" at bounding box center [132, 166] width 42 height 13
type input "9810829705"
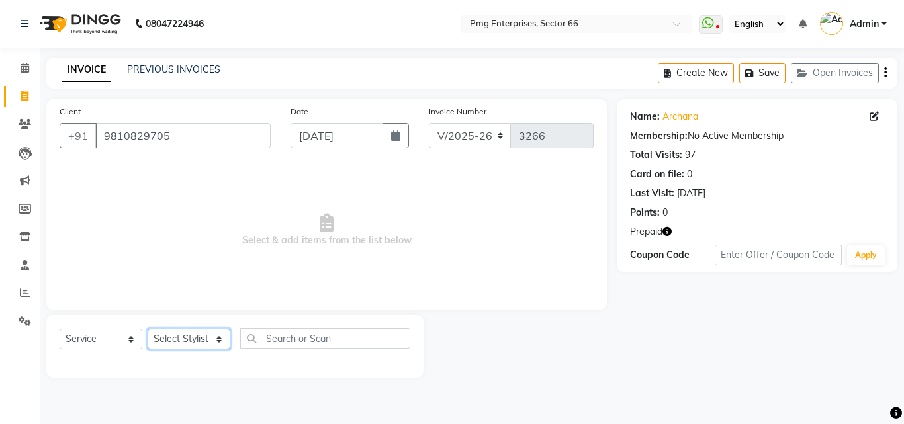
click at [193, 338] on select "Select Stylist [PERSON_NAME] Counter [PERSON_NAME] [PERSON_NAME] [PERSON_NAME] …" at bounding box center [189, 339] width 83 height 21
select select "49466"
click at [148, 329] on select "Select Stylist [PERSON_NAME] Counter [PERSON_NAME] [PERSON_NAME] [PERSON_NAME] …" at bounding box center [189, 339] width 83 height 21
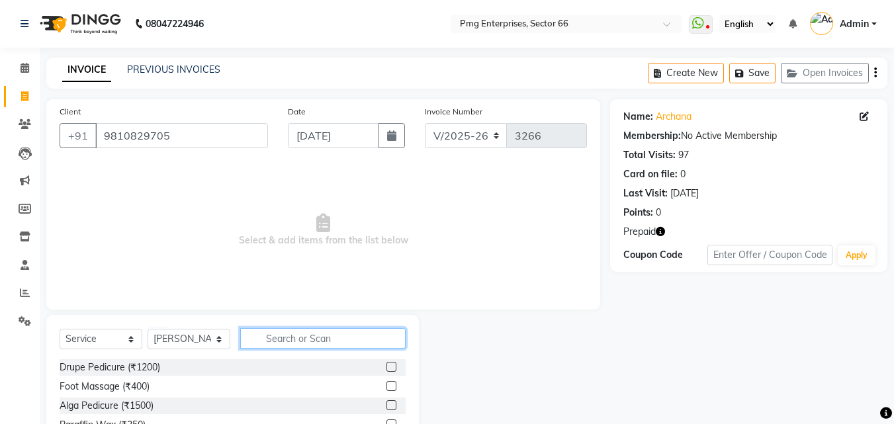
click at [293, 344] on input "text" at bounding box center [322, 338] width 165 height 21
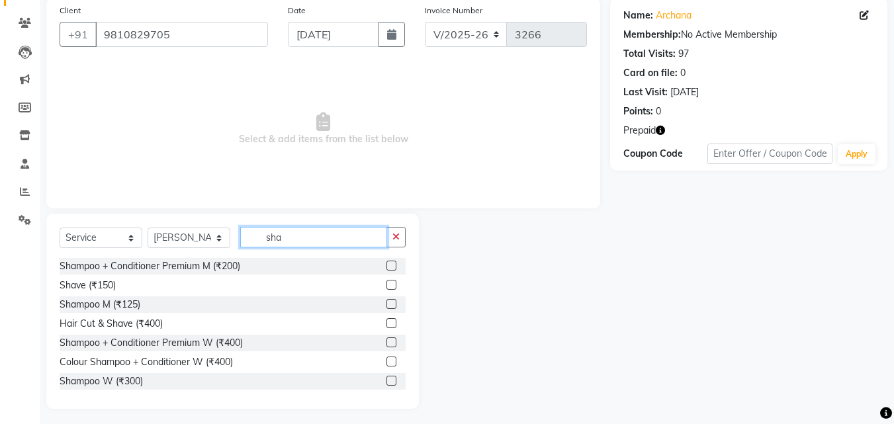
scroll to position [106, 0]
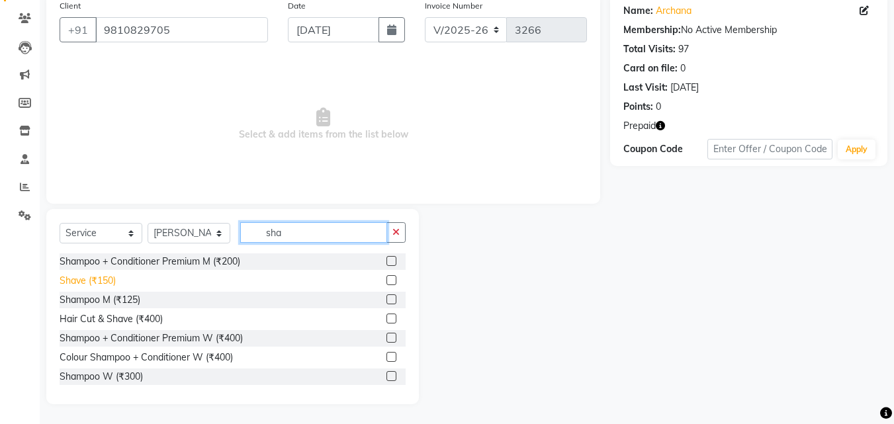
type input "sha"
click at [85, 282] on div "Shave (₹150)" at bounding box center [88, 281] width 56 height 14
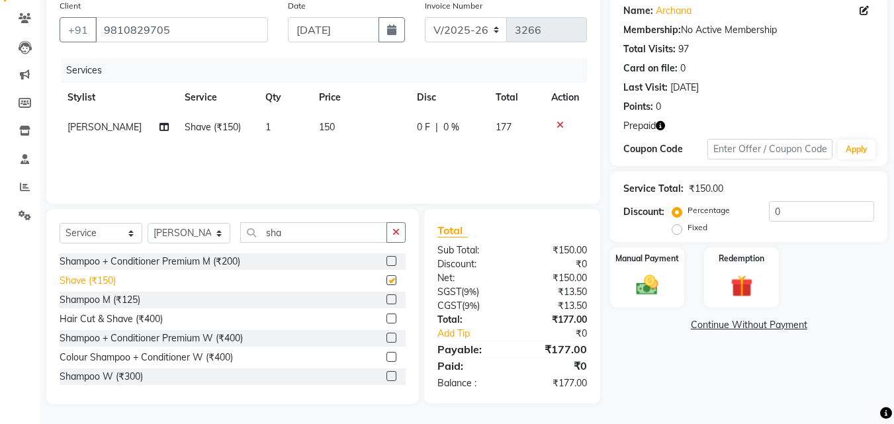
checkbox input "false"
click at [759, 278] on img at bounding box center [741, 286] width 37 height 28
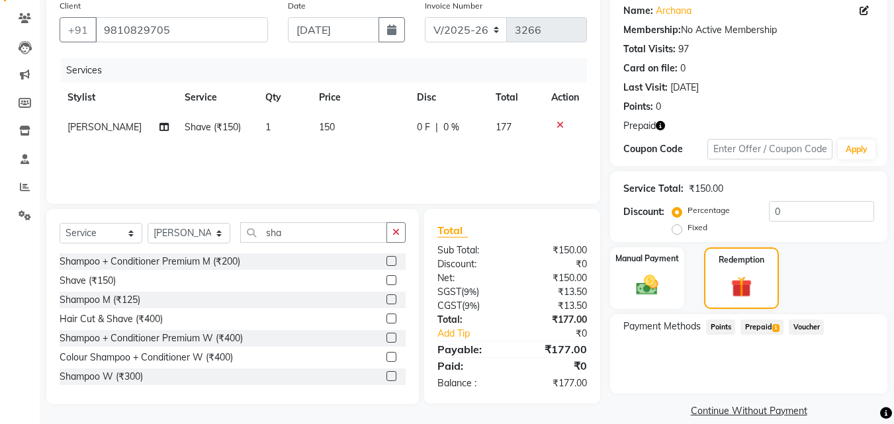
click at [773, 329] on span "1" at bounding box center [776, 328] width 7 height 8
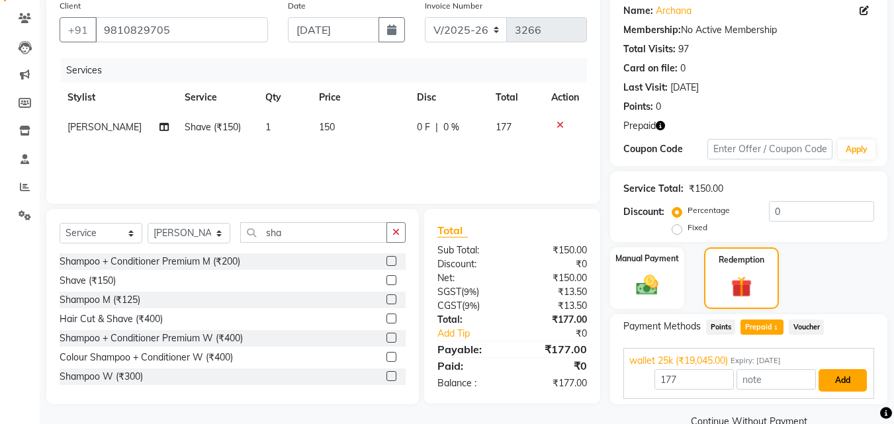
click at [847, 379] on button "Add" at bounding box center [843, 380] width 48 height 23
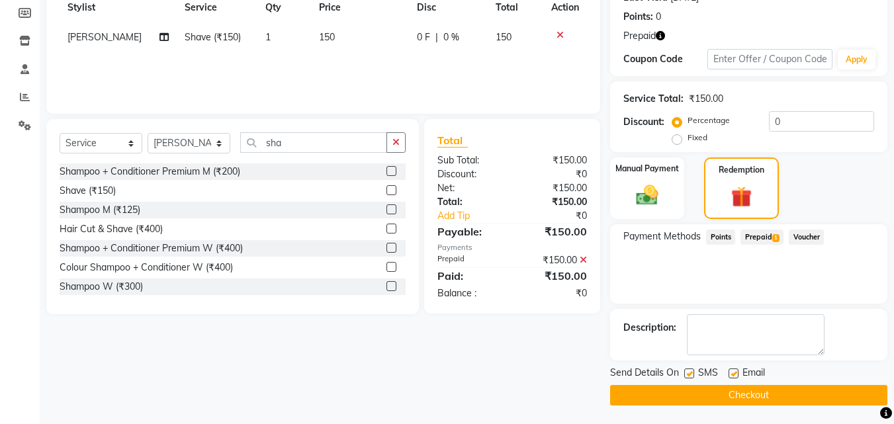
scroll to position [197, 0]
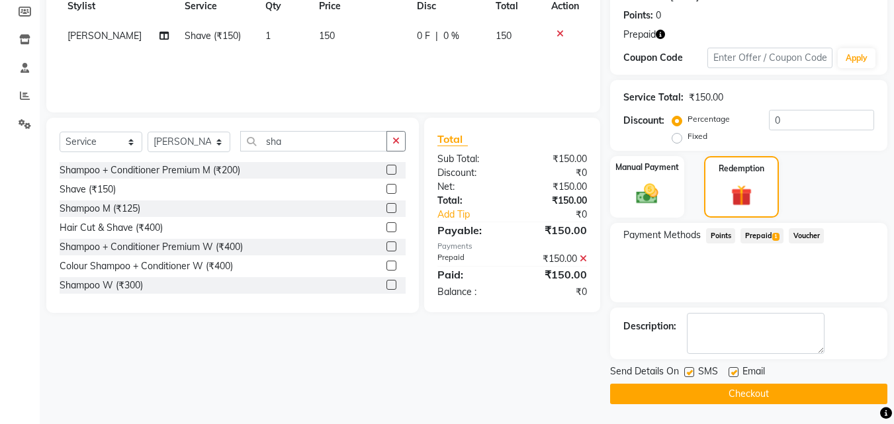
click at [847, 397] on button "Checkout" at bounding box center [748, 394] width 277 height 21
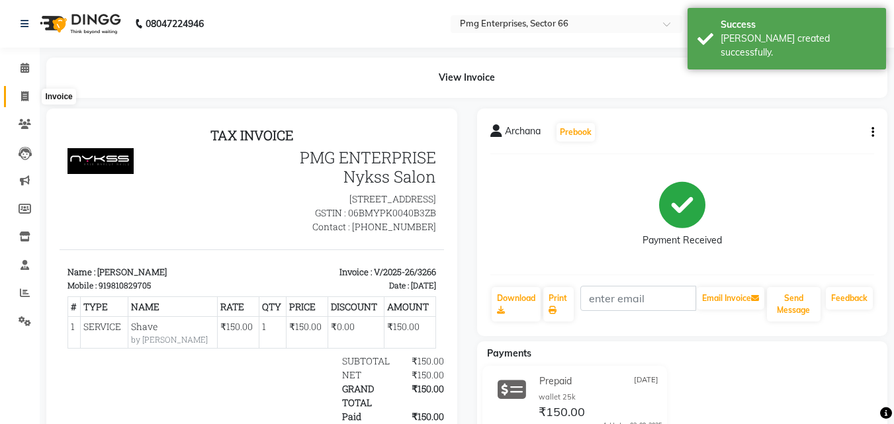
click at [21, 95] on icon at bounding box center [24, 96] width 7 height 10
select select "service"
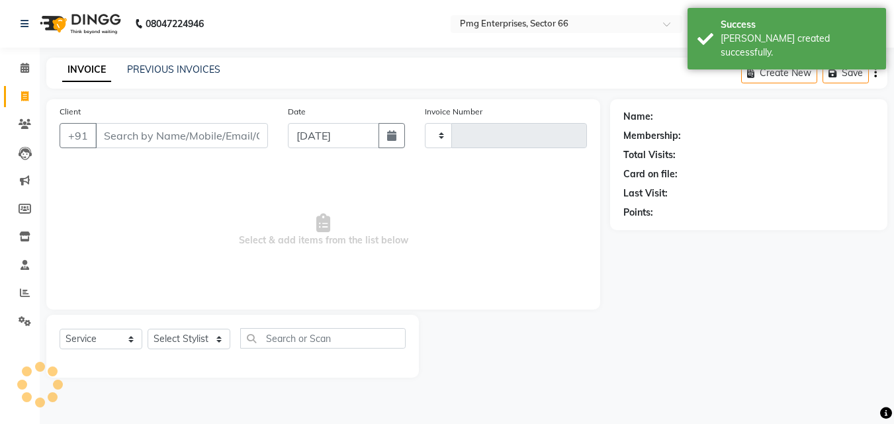
type input "3267"
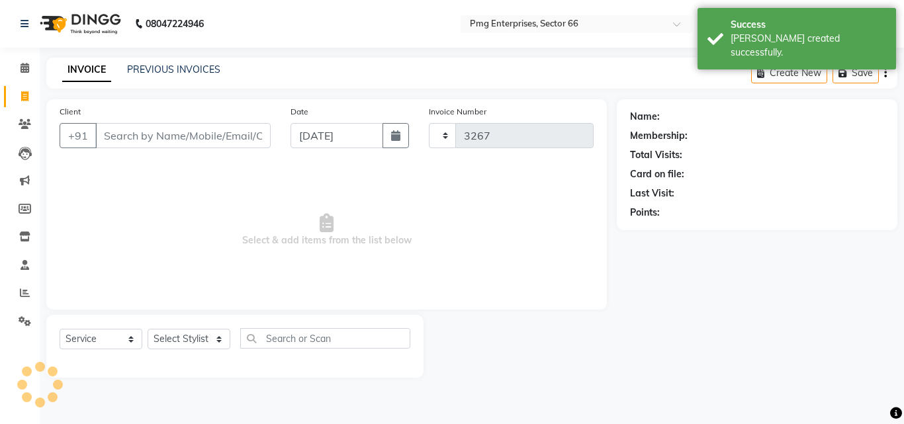
select select "889"
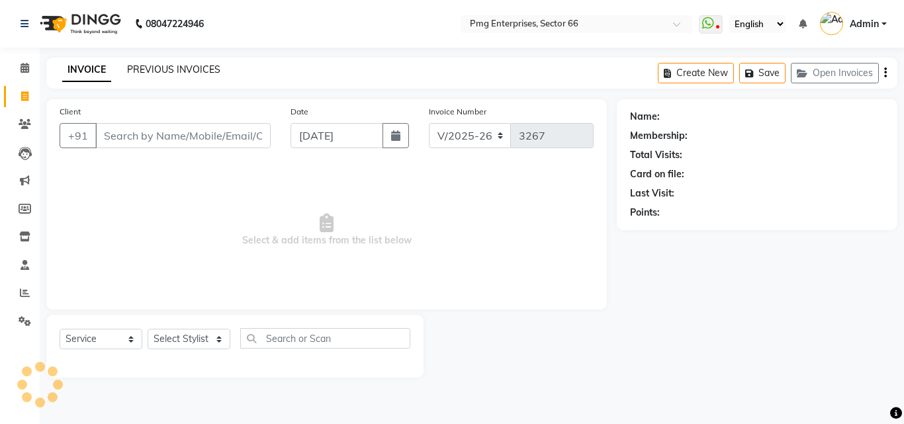
click at [169, 64] on link "PREVIOUS INVOICES" at bounding box center [173, 70] width 93 height 12
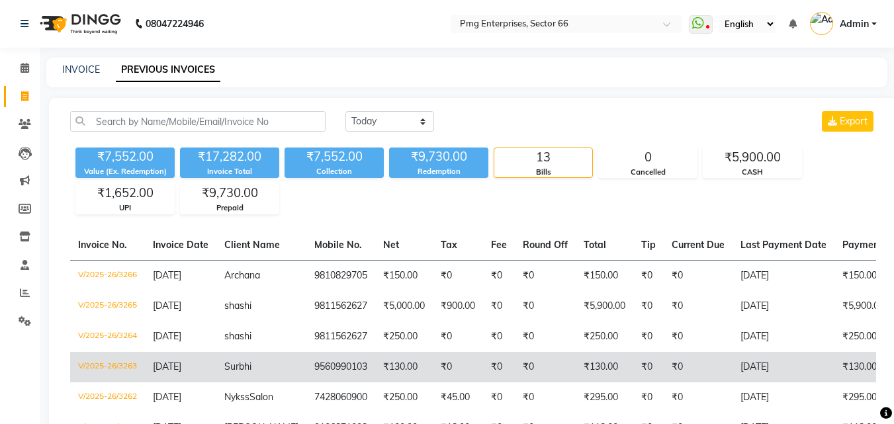
click at [226, 359] on td "Surbhi" at bounding box center [261, 367] width 90 height 30
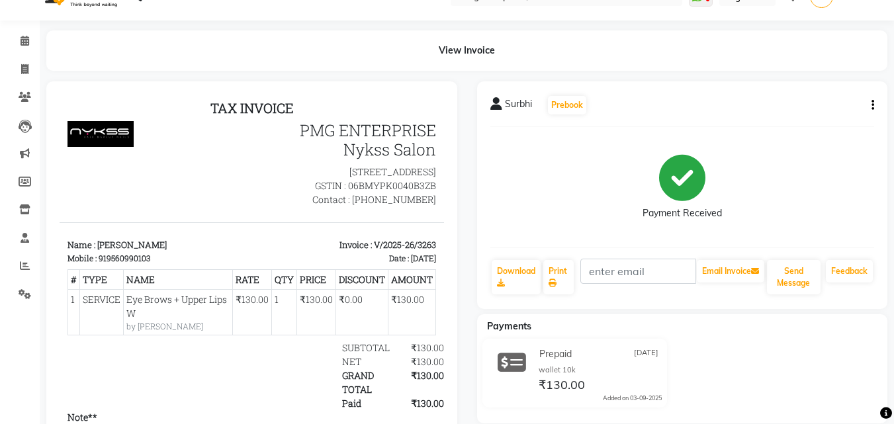
scroll to position [26, 0]
click at [20, 68] on span at bounding box center [24, 70] width 23 height 15
select select "889"
select select "service"
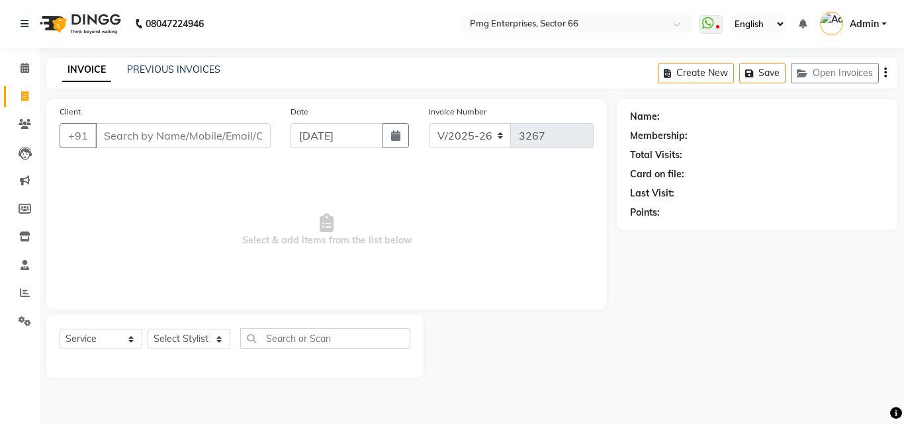
click at [186, 134] on input "Client" at bounding box center [182, 135] width 175 height 25
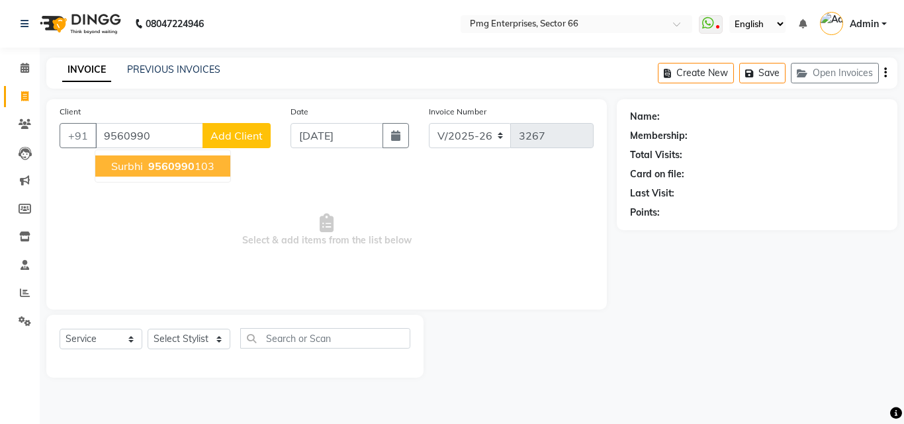
click at [189, 161] on span "9560990" at bounding box center [171, 166] width 46 height 13
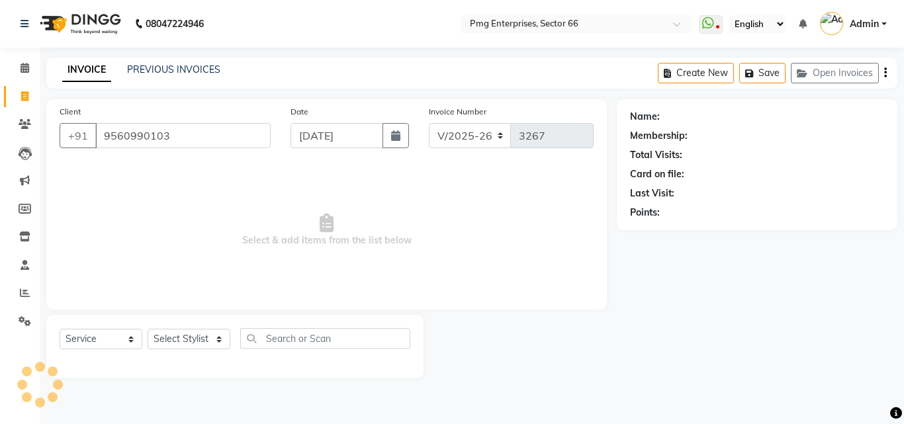
type input "9560990103"
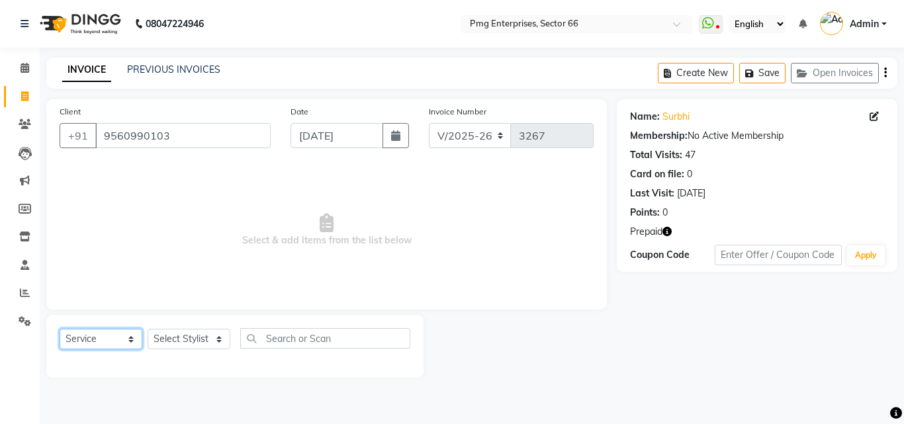
click at [83, 336] on select "Select Service Product Membership Package Voucher Prepaid Gift Card" at bounding box center [101, 339] width 83 height 21
select select "P"
click at [60, 329] on select "Select Service Product Membership Package Voucher Prepaid Gift Card" at bounding box center [101, 339] width 83 height 21
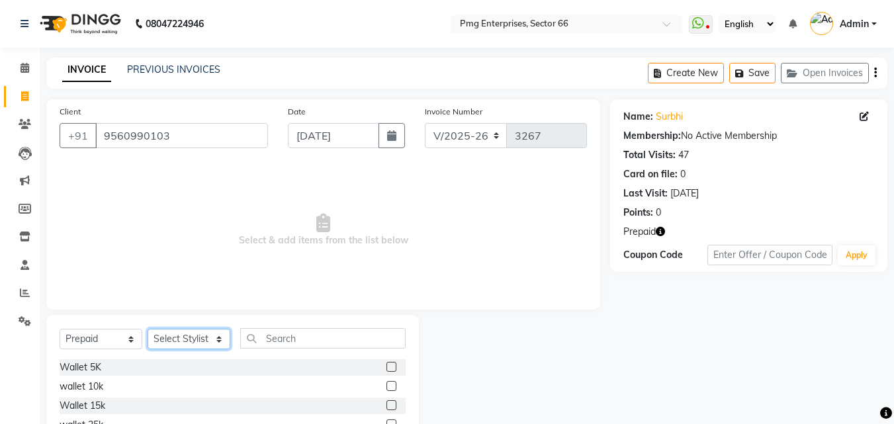
click at [173, 340] on select "Select Stylist [PERSON_NAME] Counter [PERSON_NAME] [PERSON_NAME] [PERSON_NAME] …" at bounding box center [189, 339] width 83 height 21
select select "14600"
click at [148, 329] on select "Select Stylist [PERSON_NAME] Counter [PERSON_NAME] [PERSON_NAME] [PERSON_NAME] …" at bounding box center [189, 339] width 83 height 21
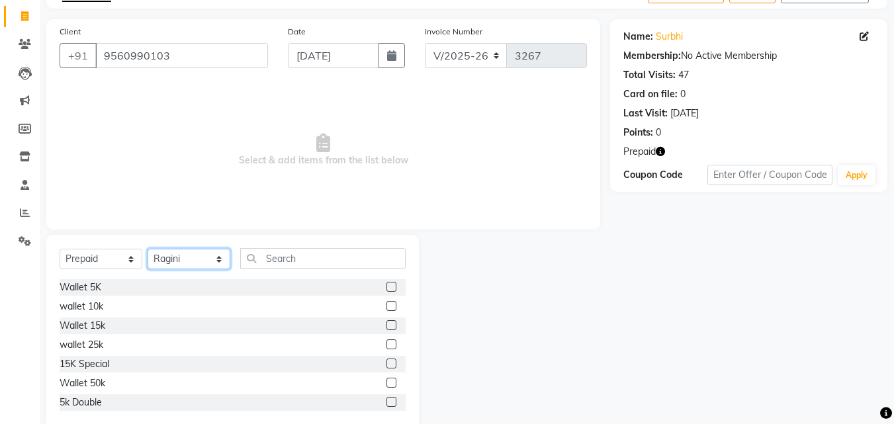
scroll to position [106, 0]
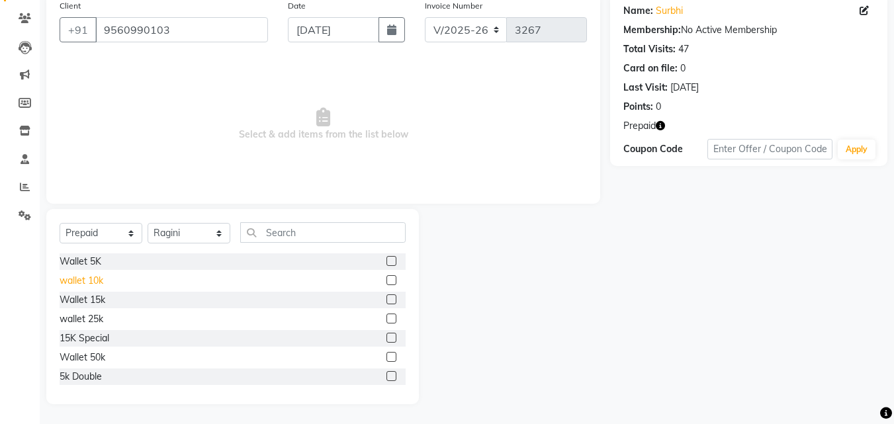
click at [88, 280] on div "wallet 10k" at bounding box center [82, 281] width 44 height 14
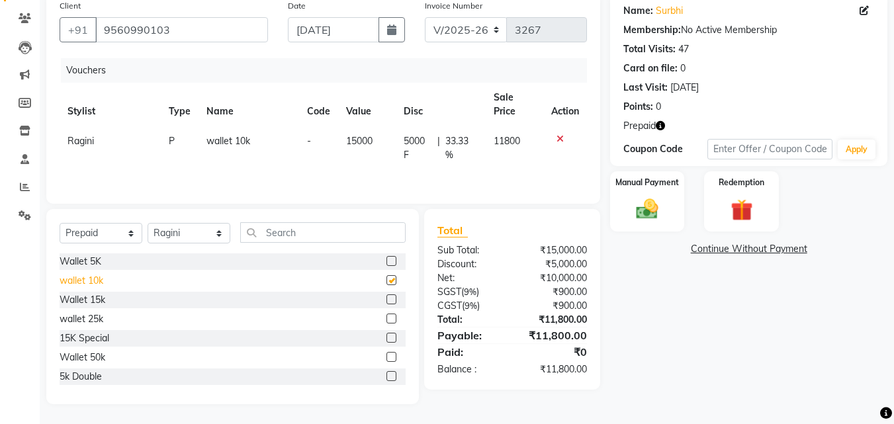
checkbox input "false"
click at [655, 214] on img at bounding box center [647, 210] width 37 height 26
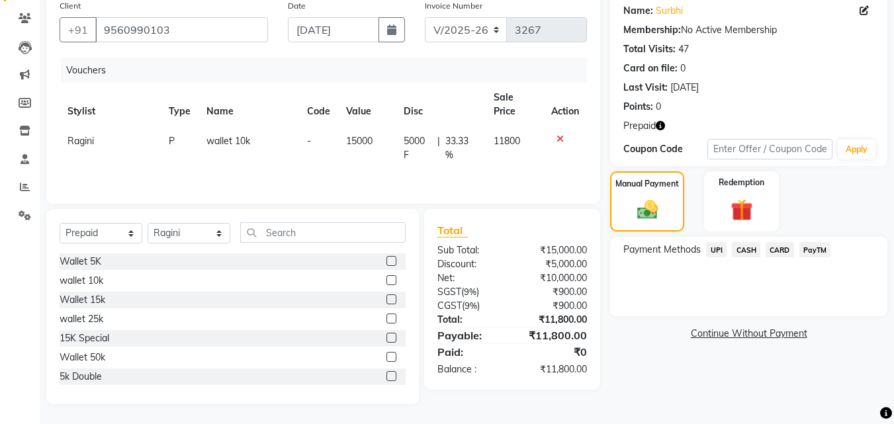
click at [714, 250] on span "UPI" at bounding box center [716, 249] width 21 height 15
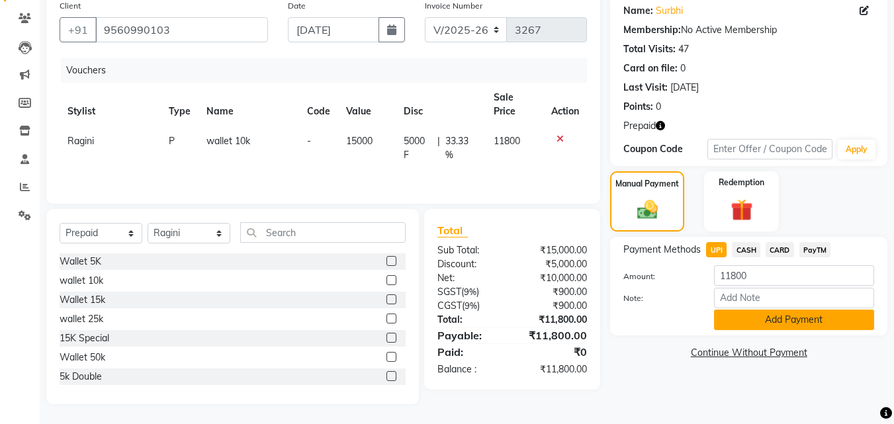
click at [761, 317] on button "Add Payment" at bounding box center [794, 320] width 160 height 21
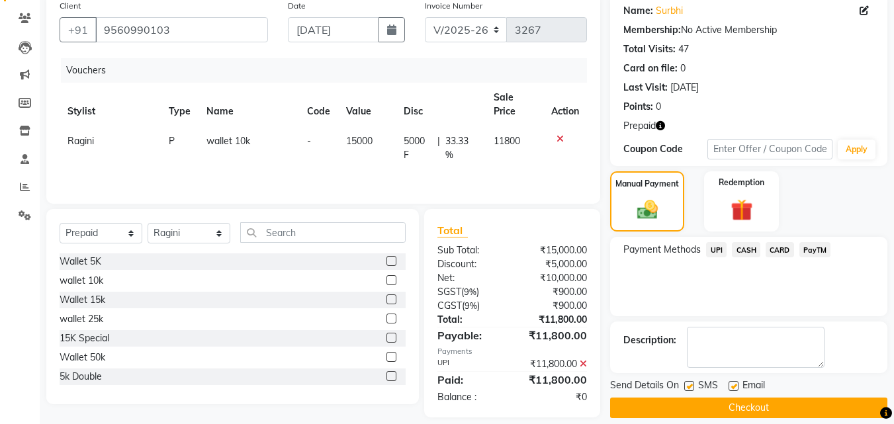
click at [788, 414] on button "Checkout" at bounding box center [748, 408] width 277 height 21
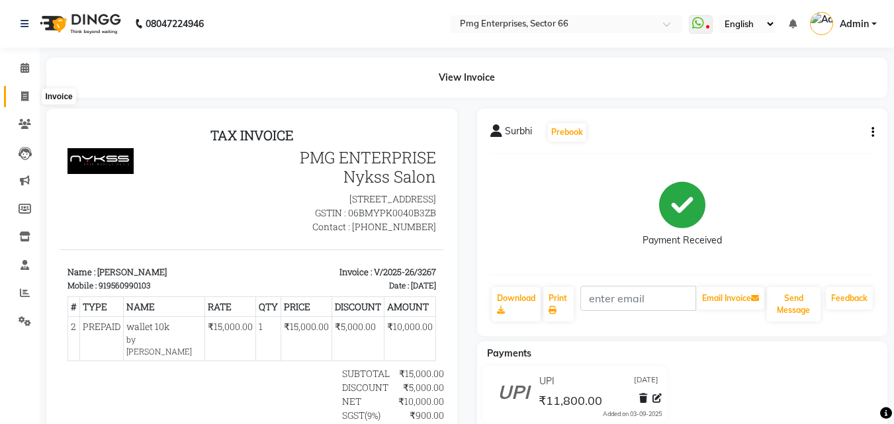
click at [24, 98] on icon at bounding box center [24, 96] width 7 height 10
select select "service"
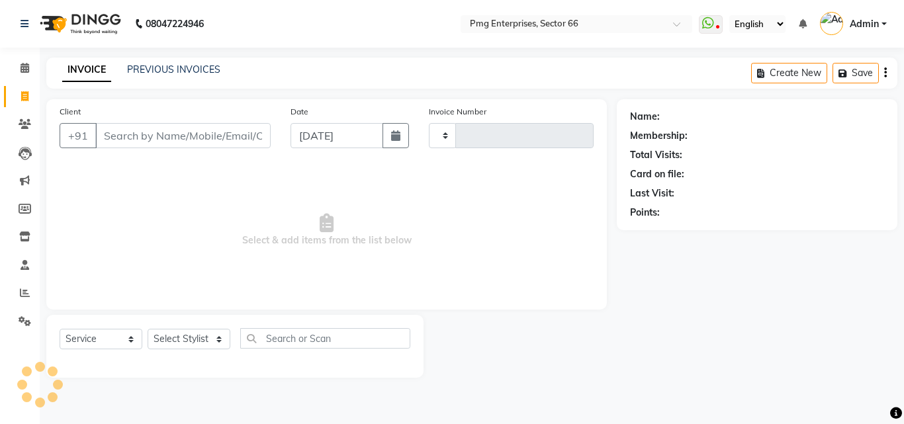
type input "3268"
select select "889"
